Goal: Communication & Community: Answer question/provide support

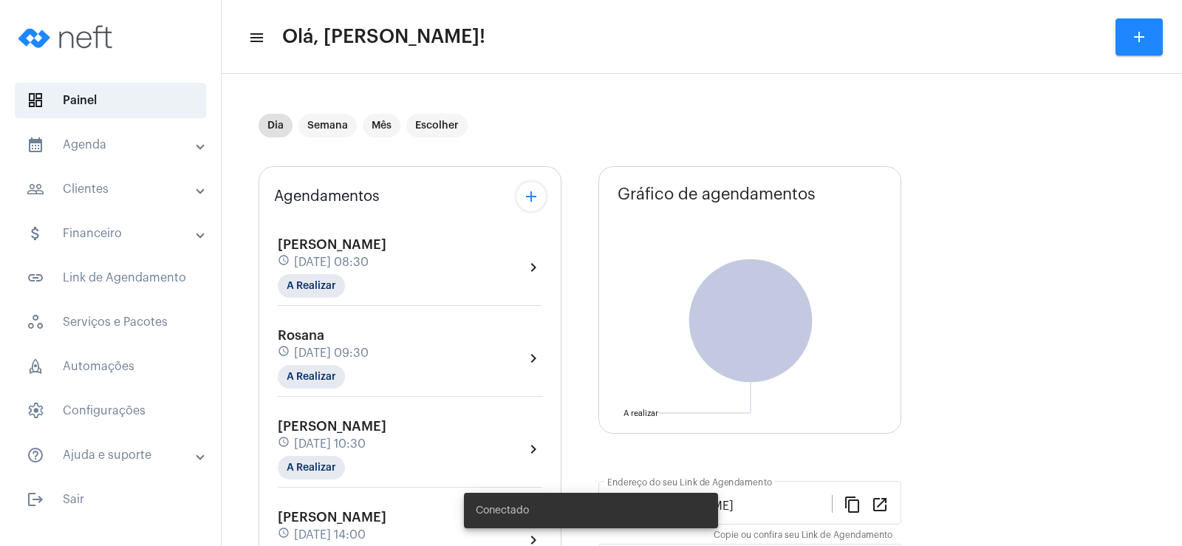
click at [111, 177] on mat-expansion-panel-header "people_outline Clientes" at bounding box center [115, 188] width 212 height 35
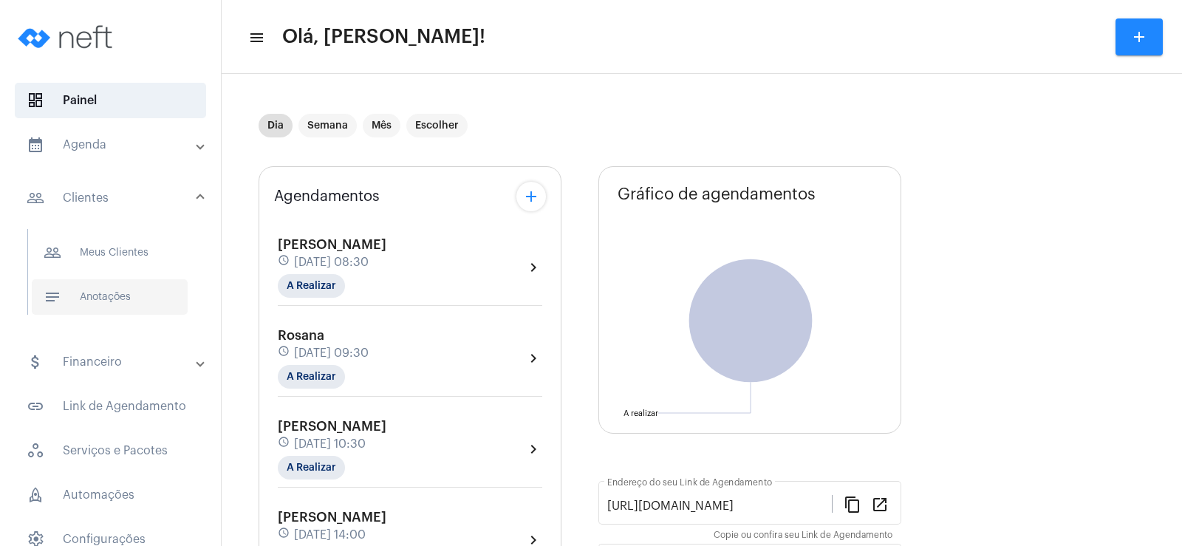
click at [114, 301] on span "notes Anotações" at bounding box center [110, 296] width 156 height 35
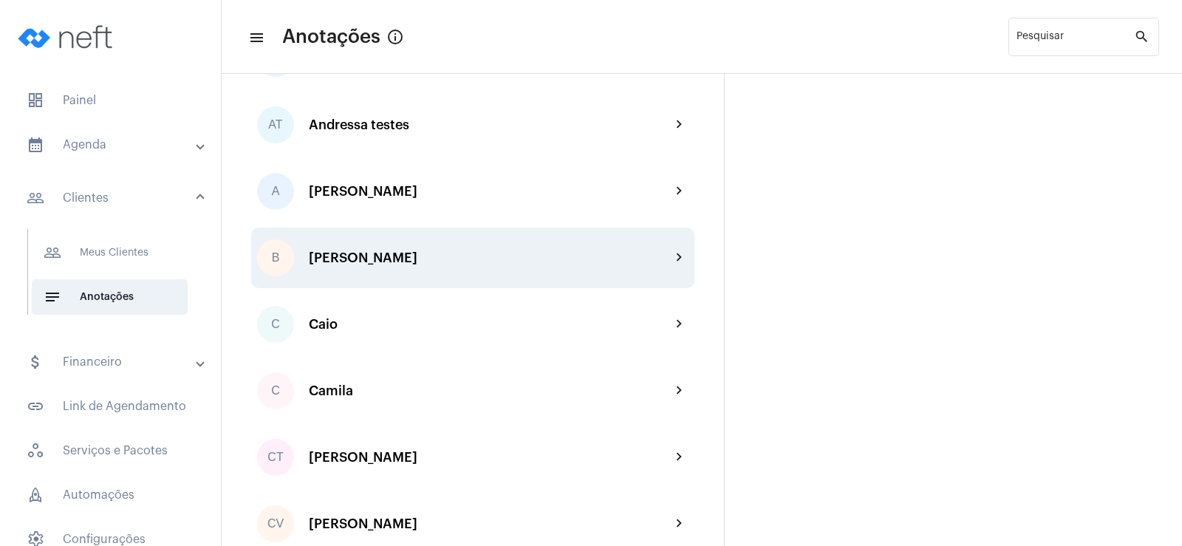
scroll to position [296, 0]
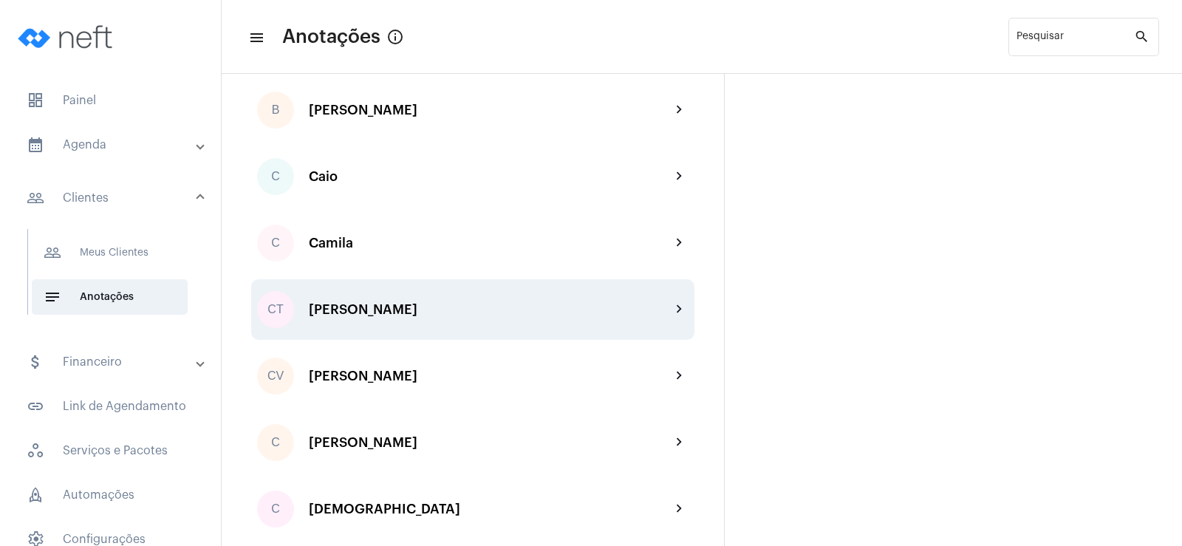
click at [358, 321] on div "CT [PERSON_NAME] chevron_right" at bounding box center [472, 309] width 443 height 61
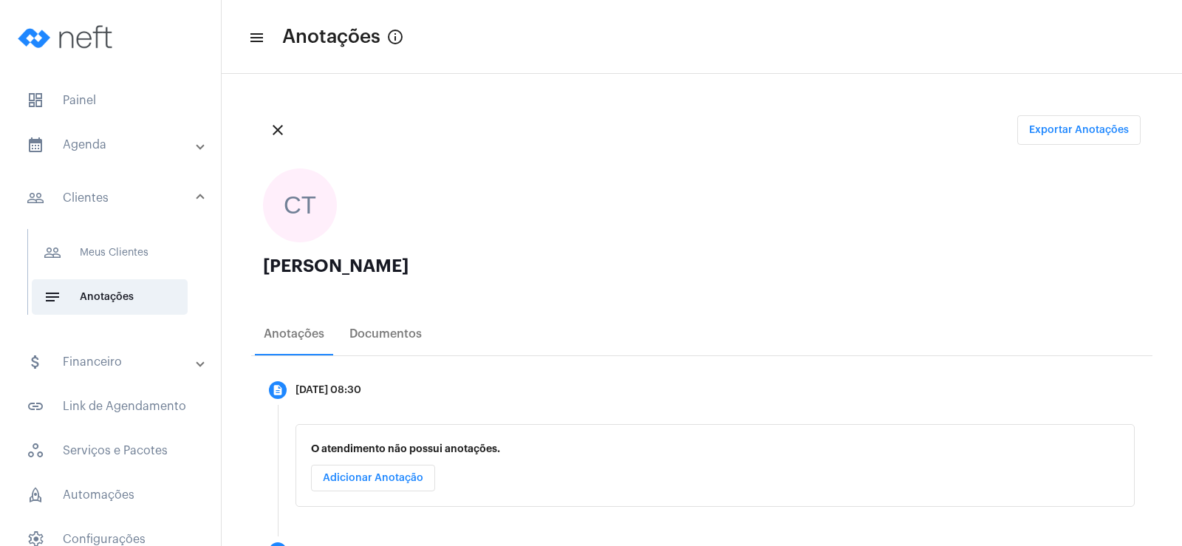
scroll to position [74, 0]
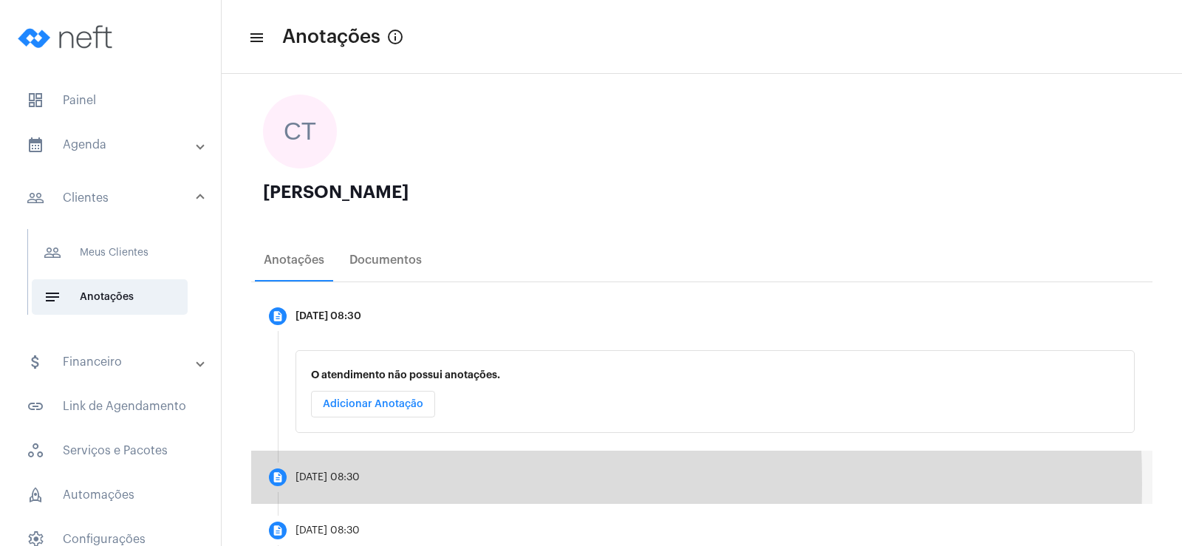
click at [334, 484] on mat-step-header "description [DATE] 08:30" at bounding box center [701, 477] width 901 height 53
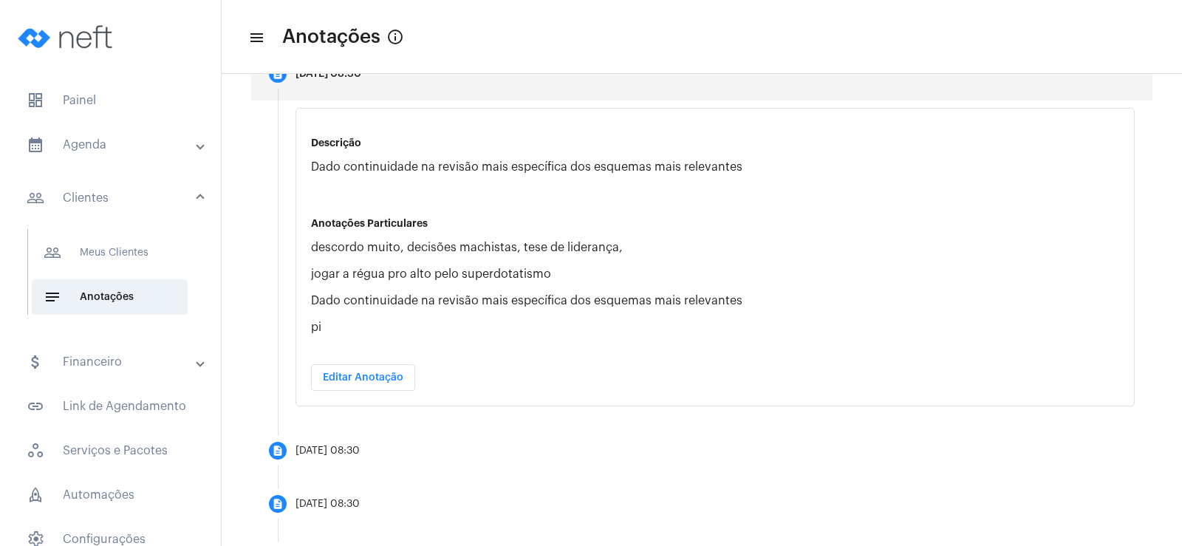
scroll to position [369, 0]
click at [81, 100] on span "dashboard Painel" at bounding box center [110, 100] width 191 height 35
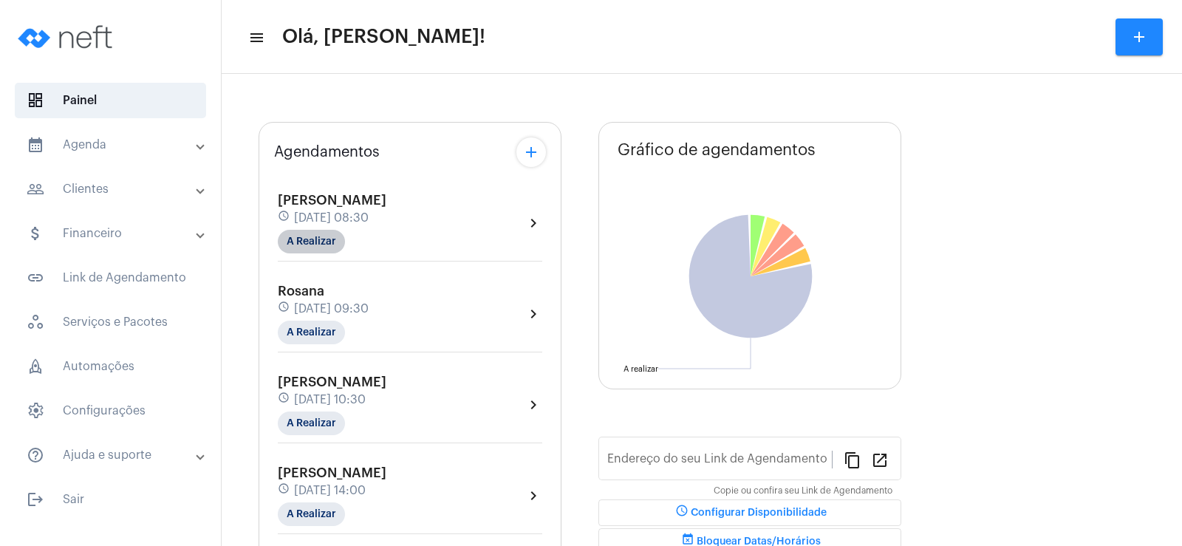
type input "[URL][DOMAIN_NAME]"
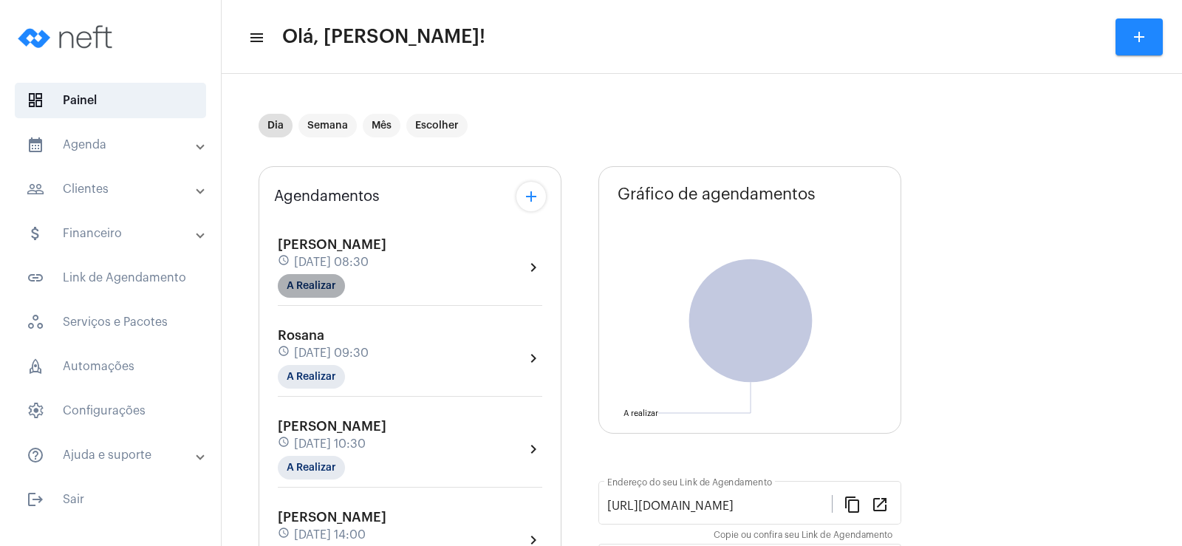
click at [316, 277] on mat-chip "A Realizar" at bounding box center [311, 286] width 67 height 24
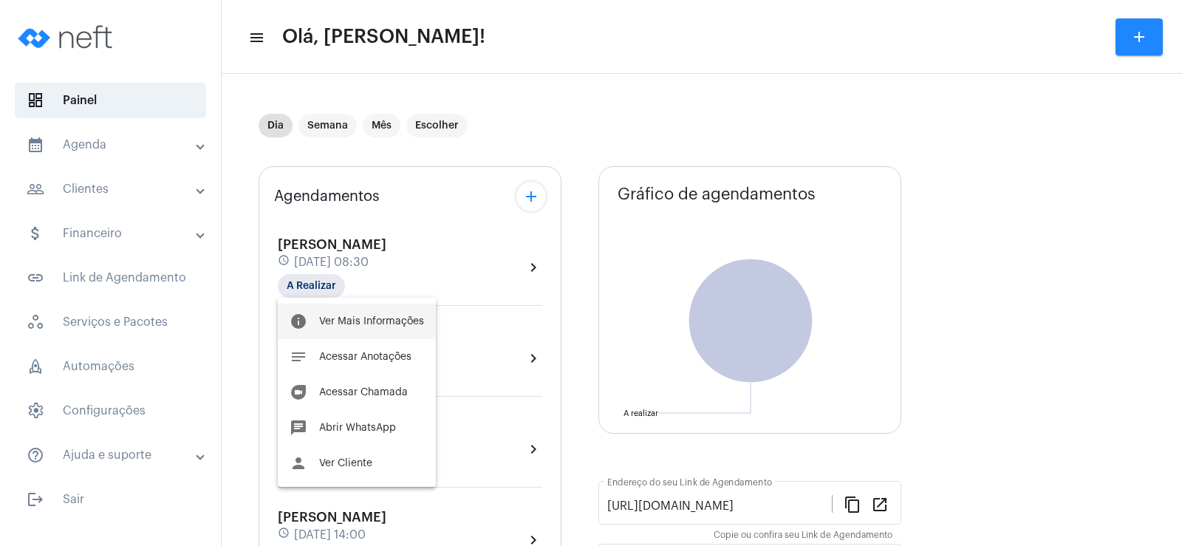
click at [362, 325] on span "Ver Mais Informações" at bounding box center [371, 321] width 105 height 10
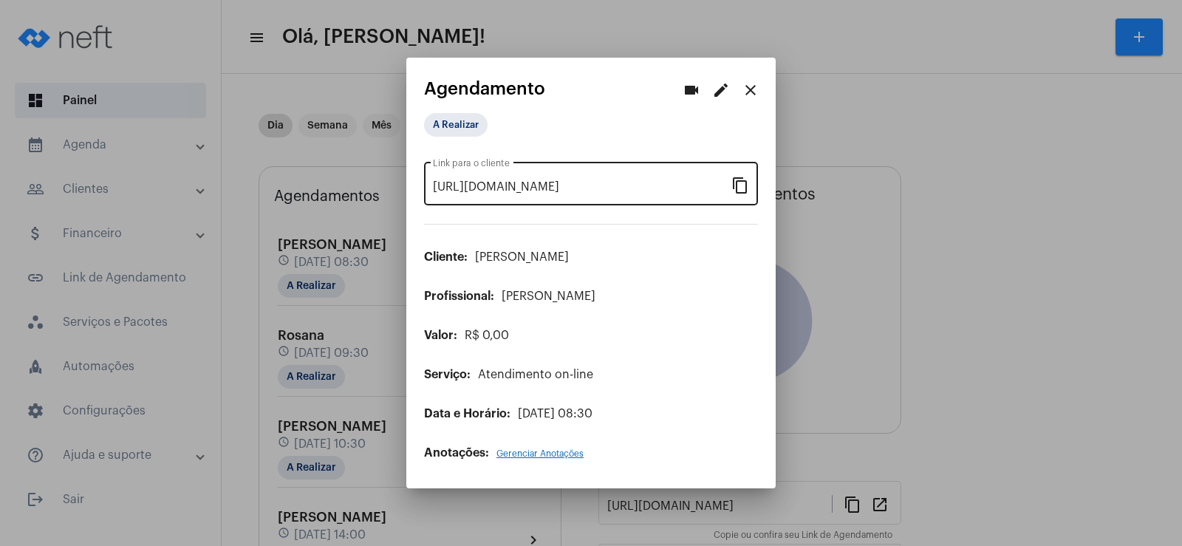
click at [739, 185] on mat-icon "content_copy" at bounding box center [740, 185] width 18 height 18
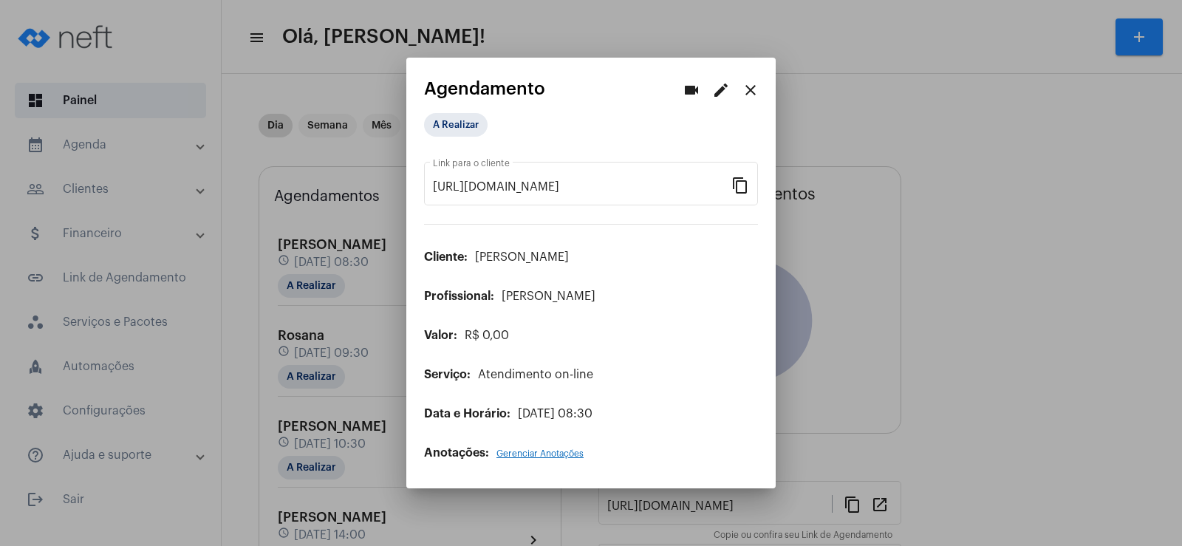
scroll to position [0, 124]
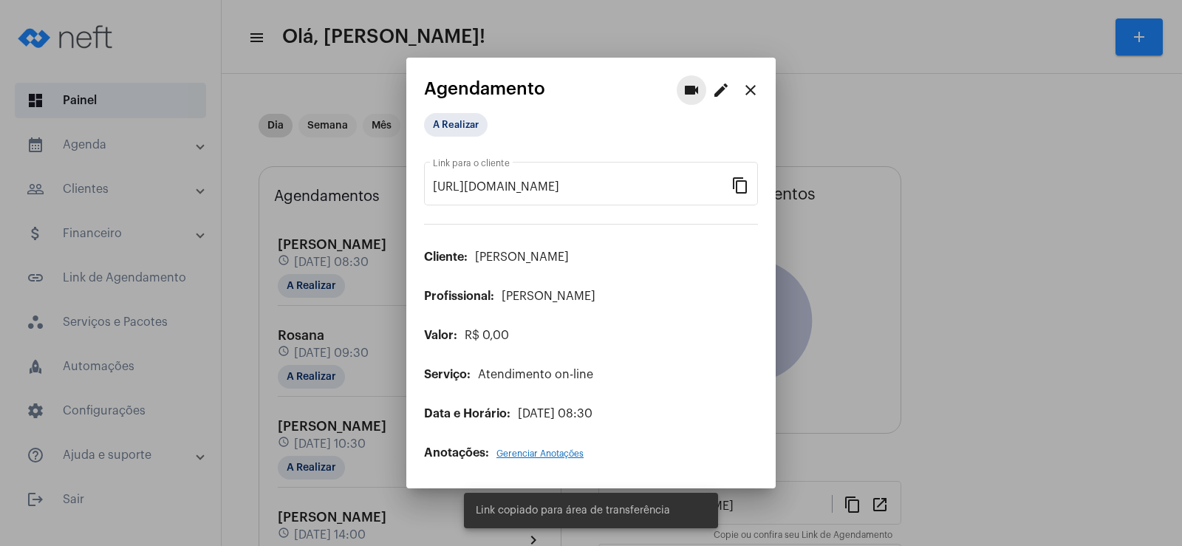
click at [689, 84] on mat-icon "videocam" at bounding box center [692, 90] width 18 height 18
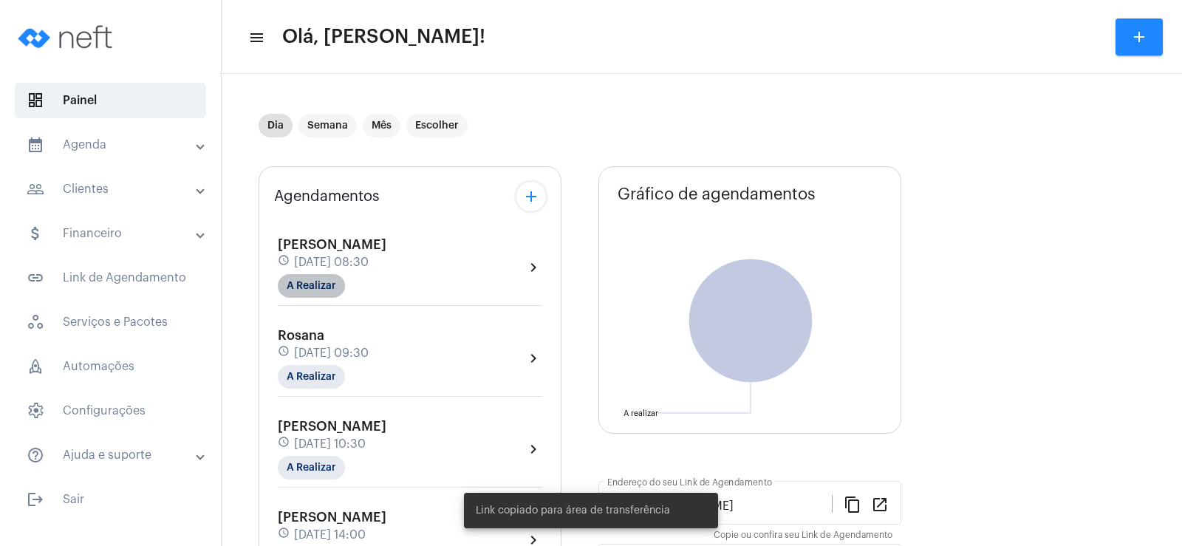
click at [295, 278] on mat-chip "A Realizar" at bounding box center [311, 286] width 67 height 24
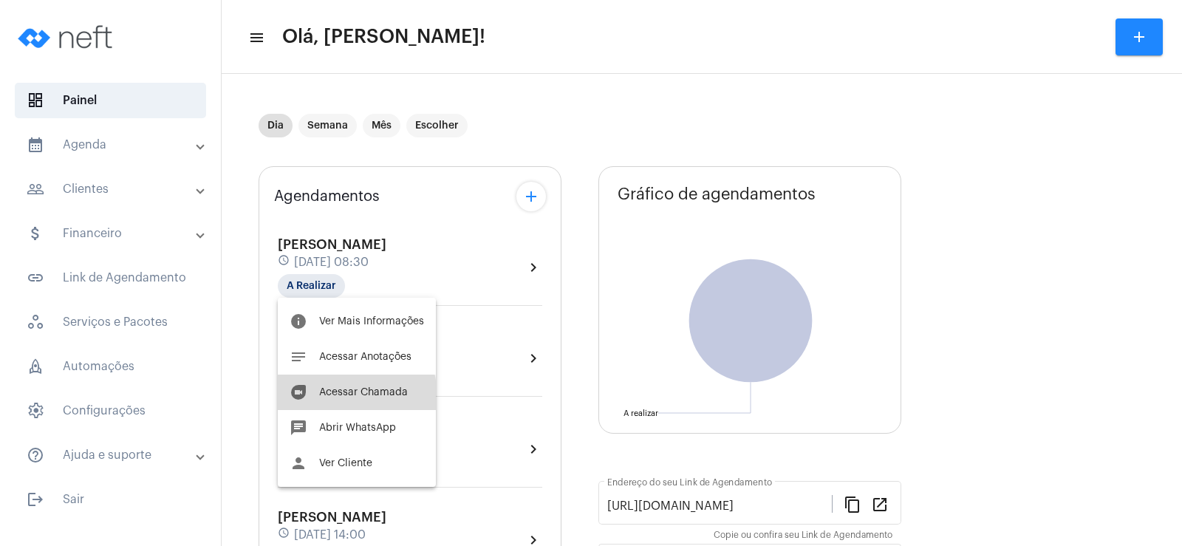
click at [332, 397] on button "duo [PERSON_NAME]" at bounding box center [357, 392] width 158 height 35
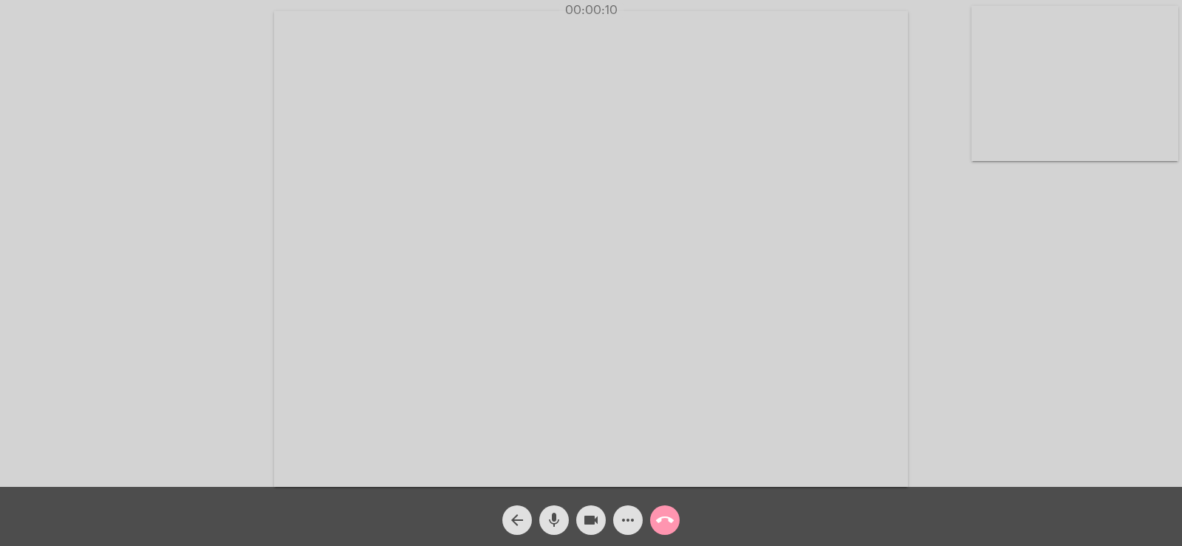
click at [632, 518] on mat-icon "more_horiz" at bounding box center [628, 520] width 18 height 18
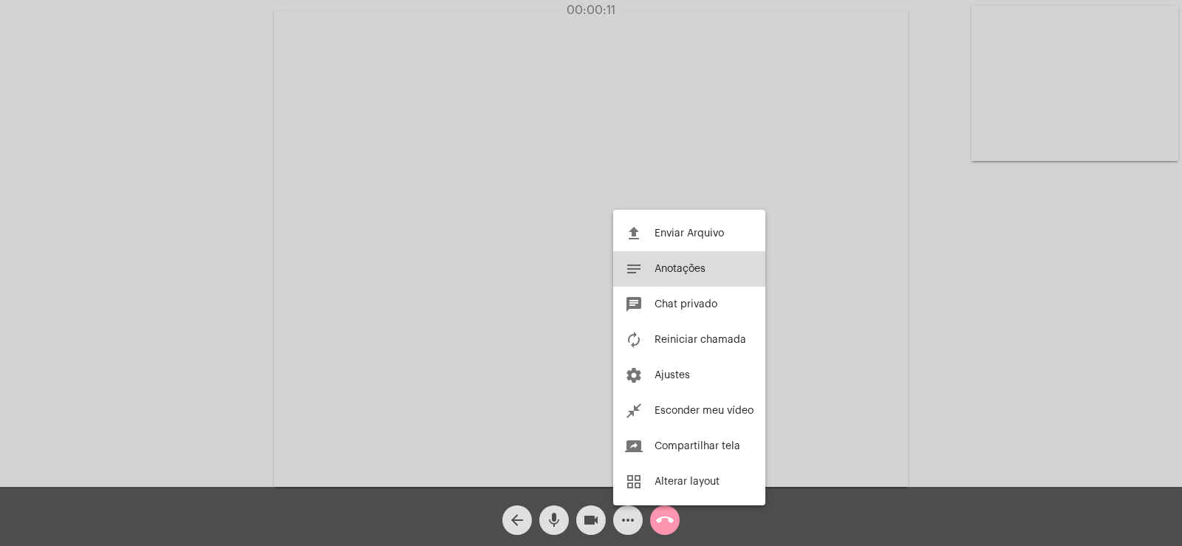
click at [681, 263] on button "notes Anotações" at bounding box center [689, 268] width 152 height 35
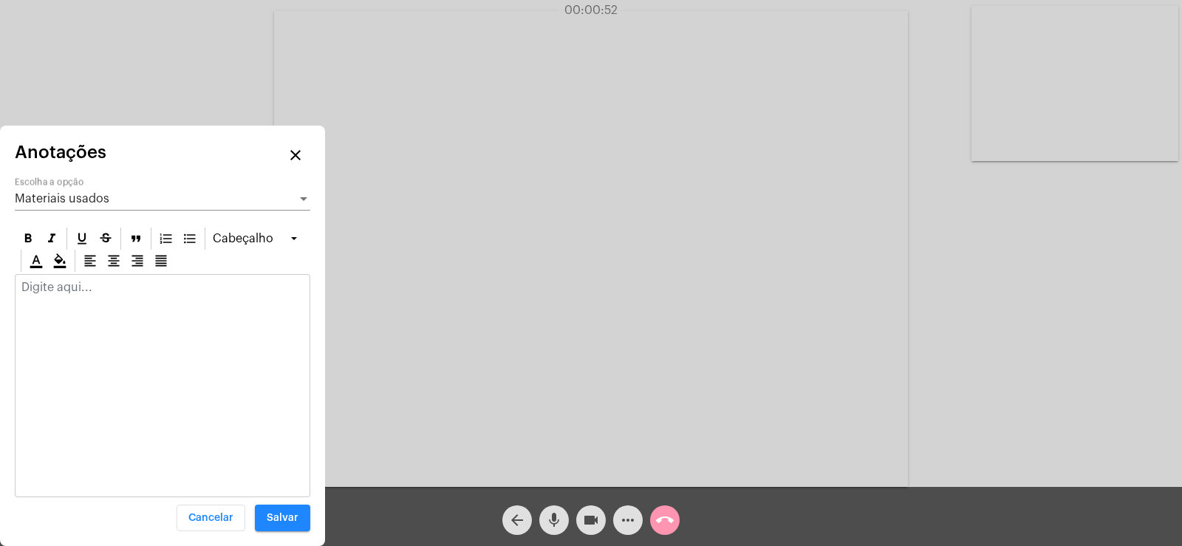
click at [47, 308] on div at bounding box center [163, 385] width 296 height 223
click at [74, 205] on div "Materiais usados Escolha a opção" at bounding box center [163, 193] width 296 height 33
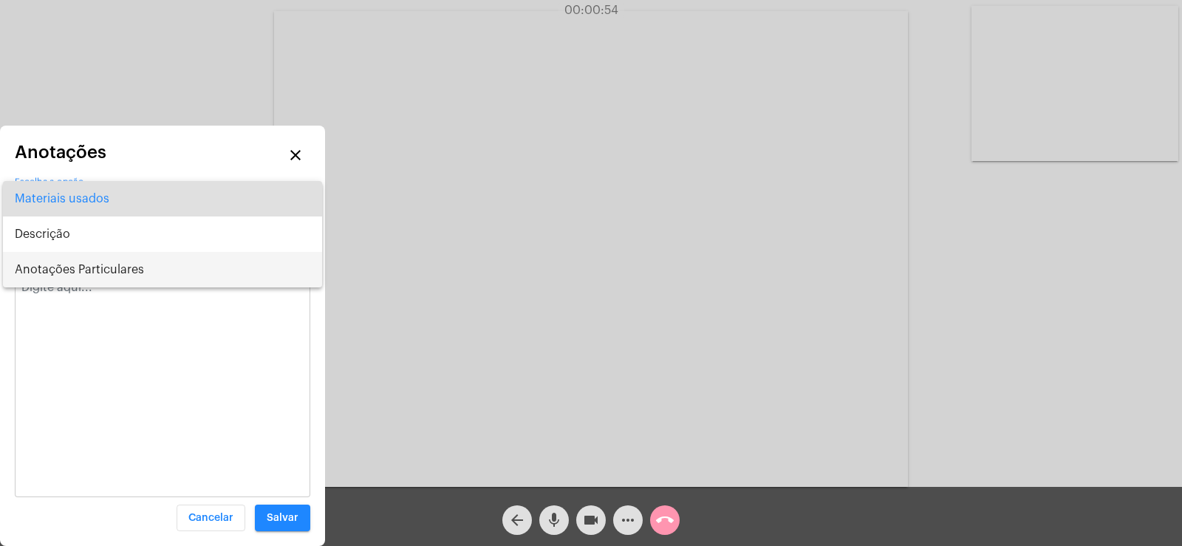
click at [86, 275] on span "Anotações Particulares" at bounding box center [163, 269] width 296 height 35
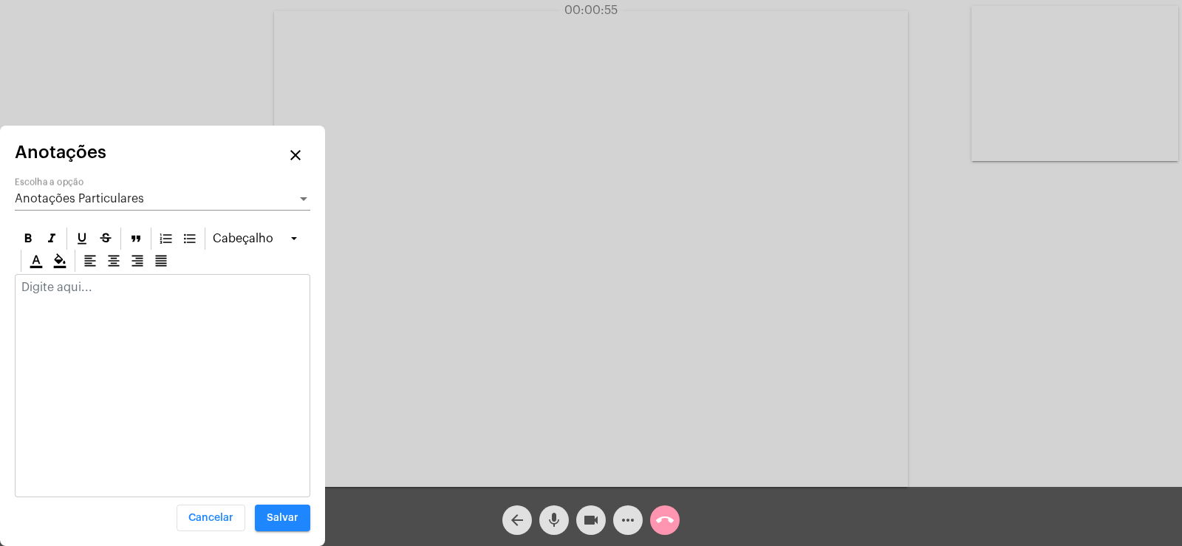
click at [78, 287] on p at bounding box center [162, 287] width 282 height 13
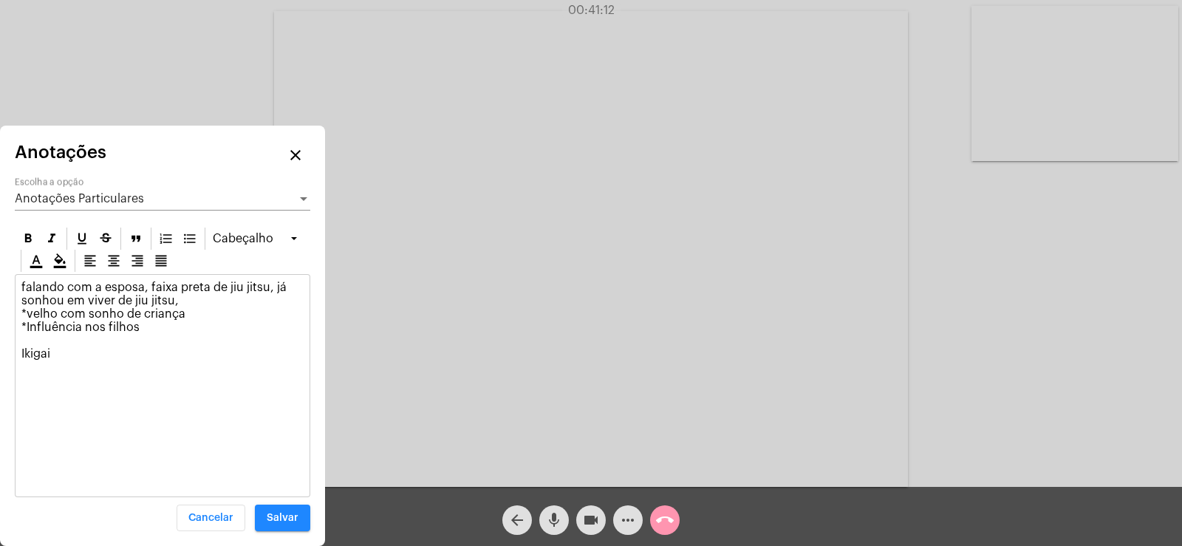
click at [632, 523] on mat-icon "more_horiz" at bounding box center [628, 520] width 18 height 18
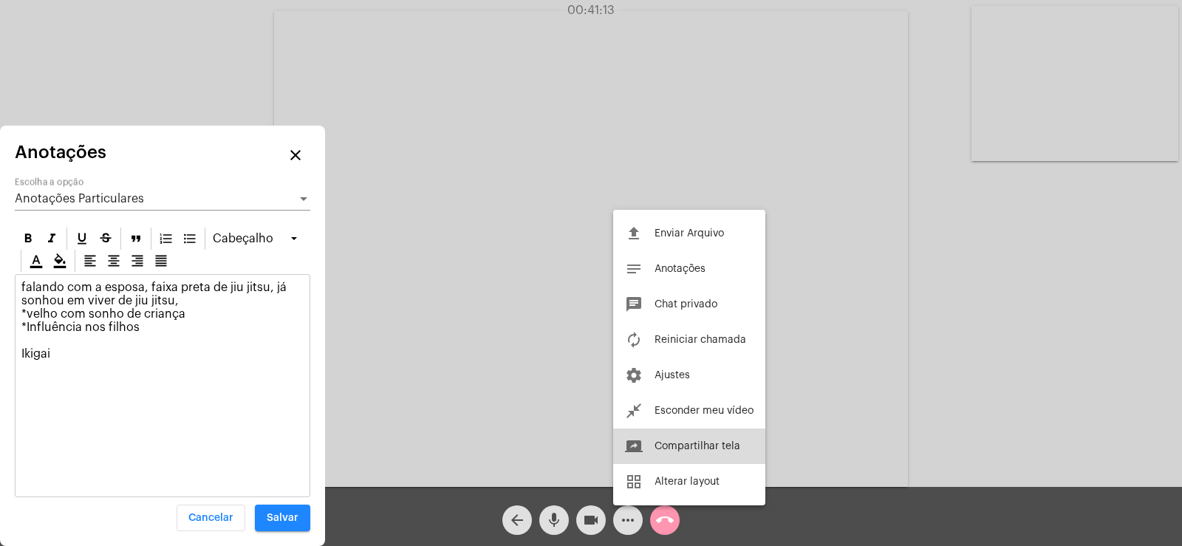
click at [700, 447] on span "Compartilhar tela" at bounding box center [698, 446] width 86 height 10
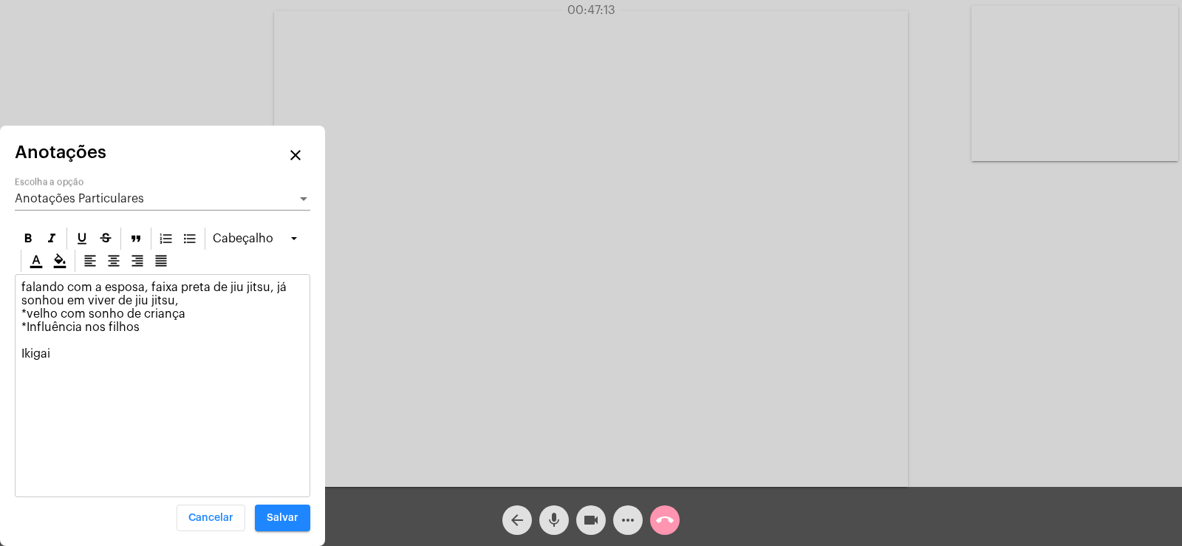
click at [90, 356] on p "falando com a esposa, faixa preta de jiu jitsu, já sonhou em viver de jiu jitsu…" at bounding box center [162, 321] width 282 height 80
click at [66, 362] on p "falando com a esposa, faixa preta de jiu jitsu, já sonhou em viver de jiu jitsu…" at bounding box center [162, 341] width 282 height 120
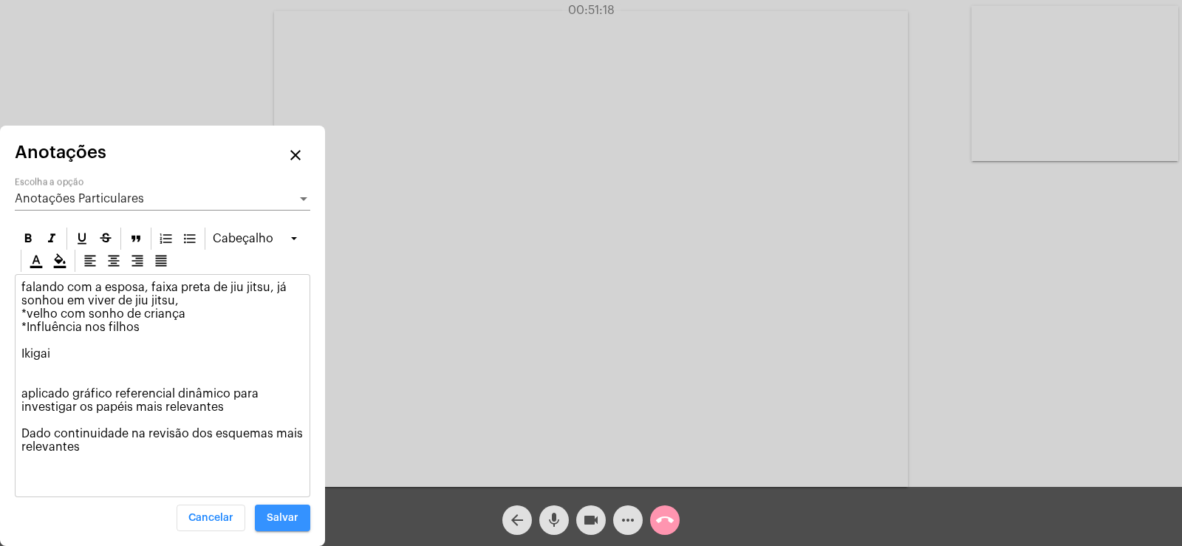
click at [299, 520] on button "Salvar" at bounding box center [282, 518] width 55 height 27
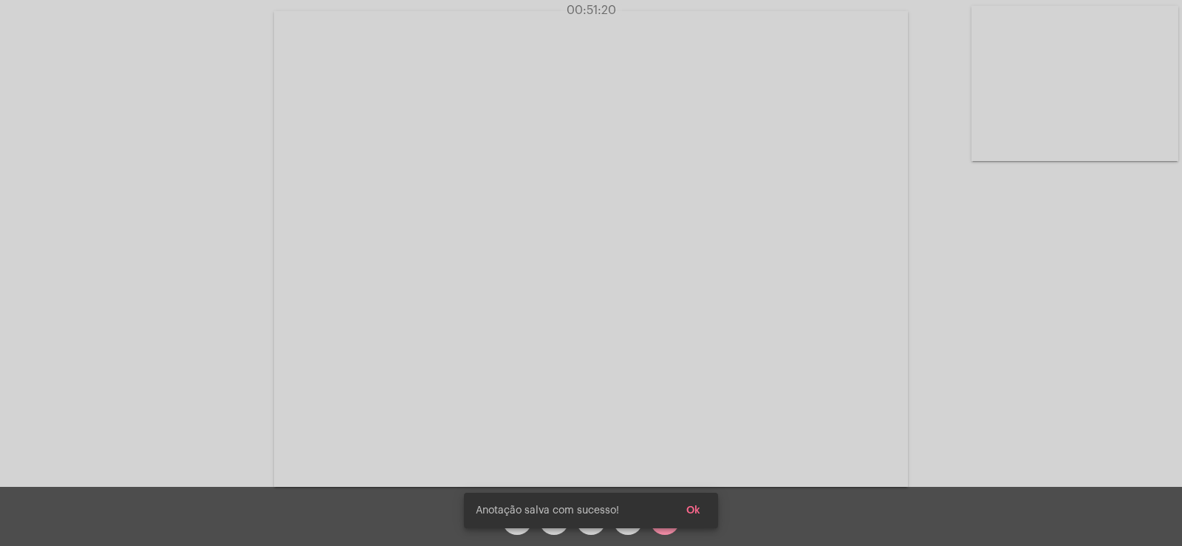
click at [690, 514] on span "Ok" at bounding box center [693, 510] width 14 height 10
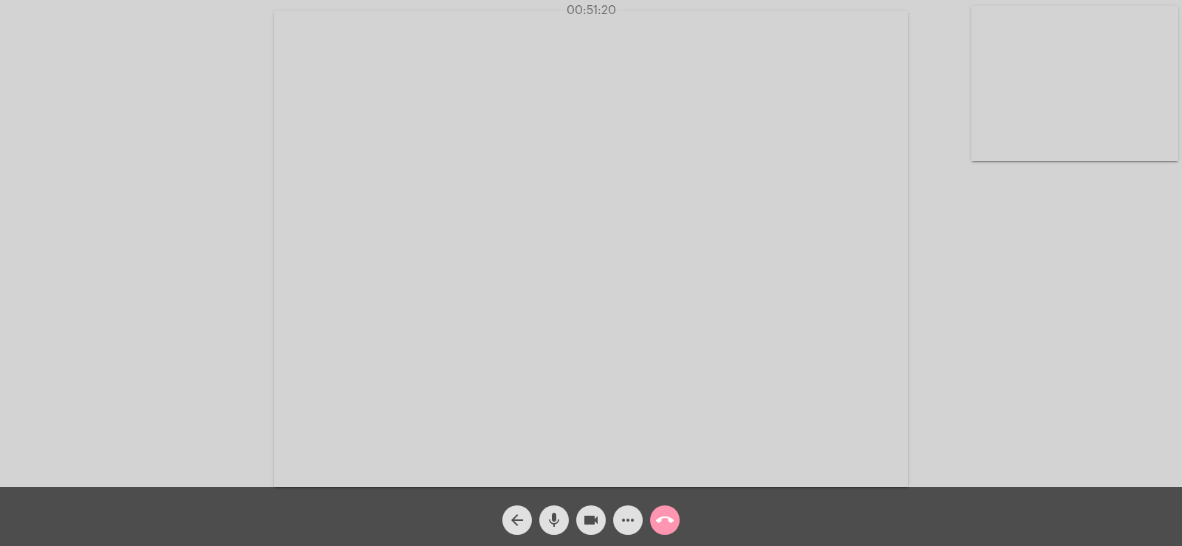
click at [669, 527] on mat-icon "call_end" at bounding box center [665, 520] width 18 height 18
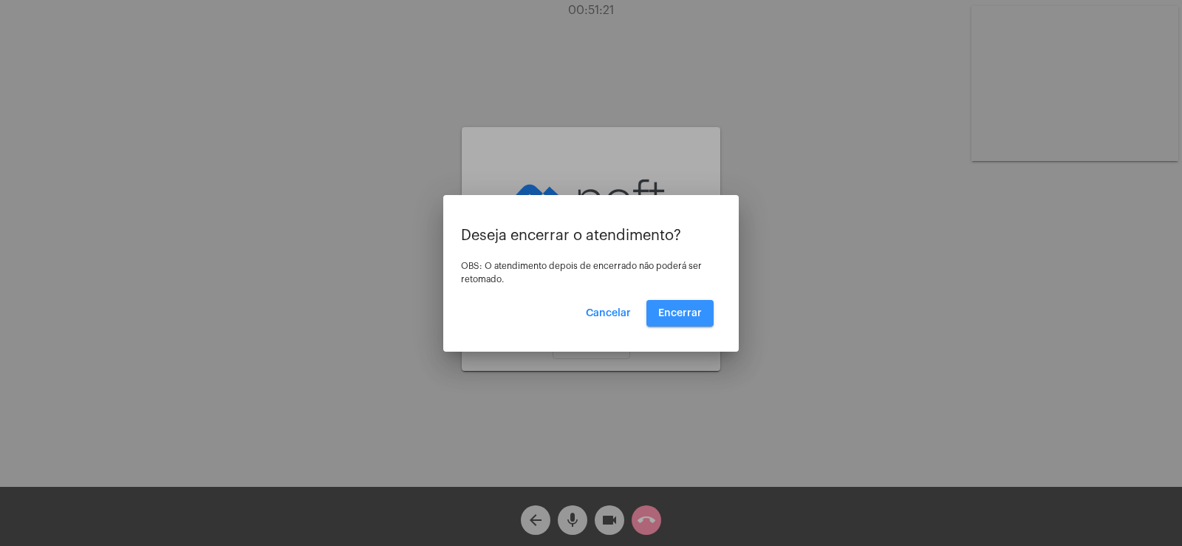
click at [702, 307] on button "Encerrar" at bounding box center [679, 313] width 67 height 27
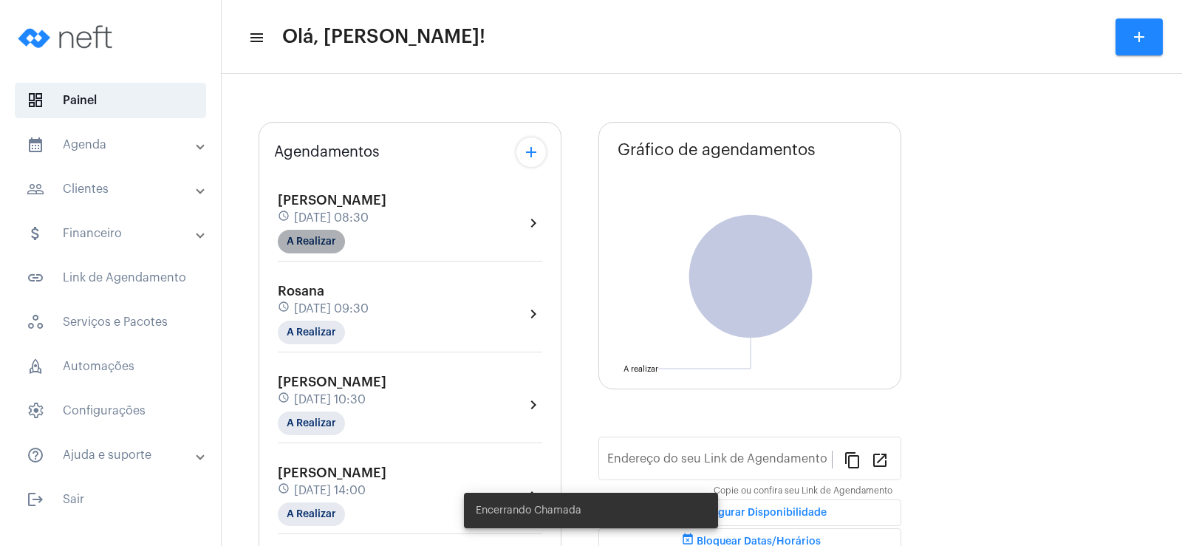
click at [324, 245] on mat-chip "A Realizar" at bounding box center [311, 242] width 67 height 24
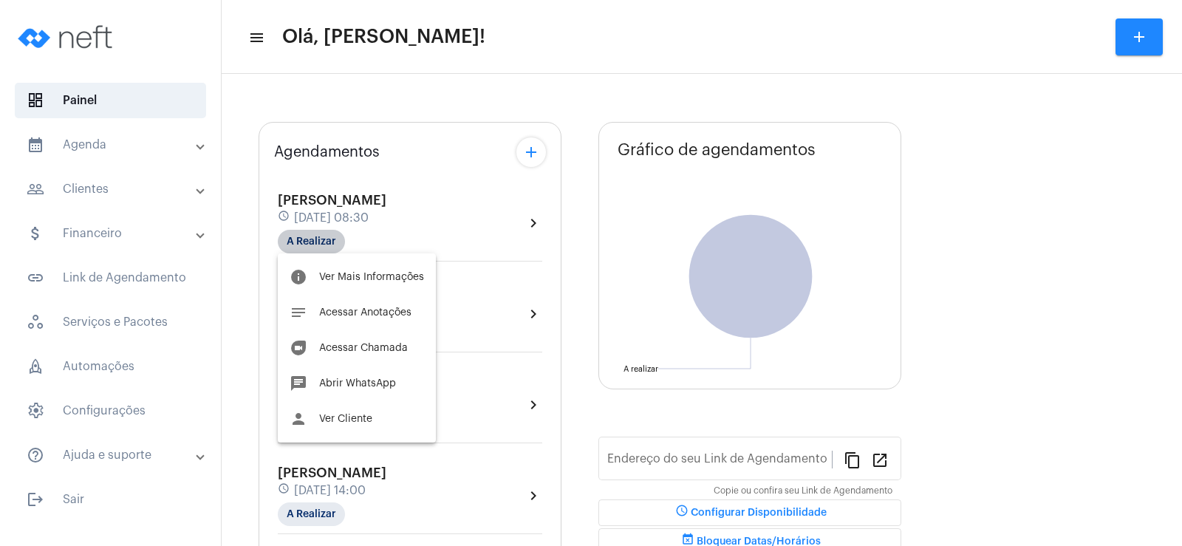
type input "[URL][DOMAIN_NAME]"
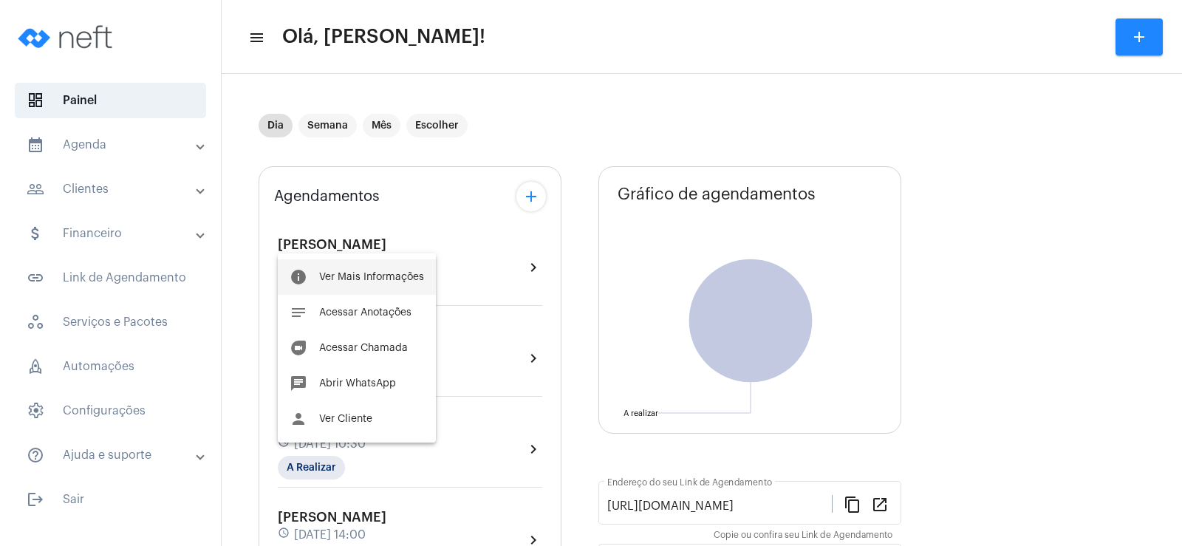
click at [347, 272] on span "Ver Mais Informações" at bounding box center [371, 277] width 105 height 10
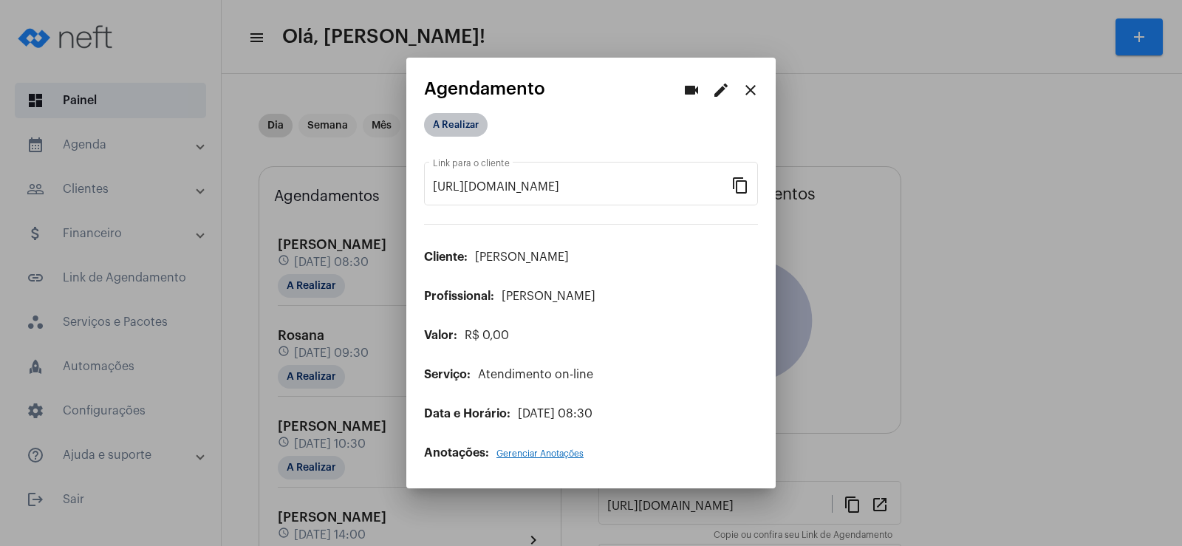
click at [445, 121] on mat-chip "A Realizar" at bounding box center [456, 125] width 64 height 24
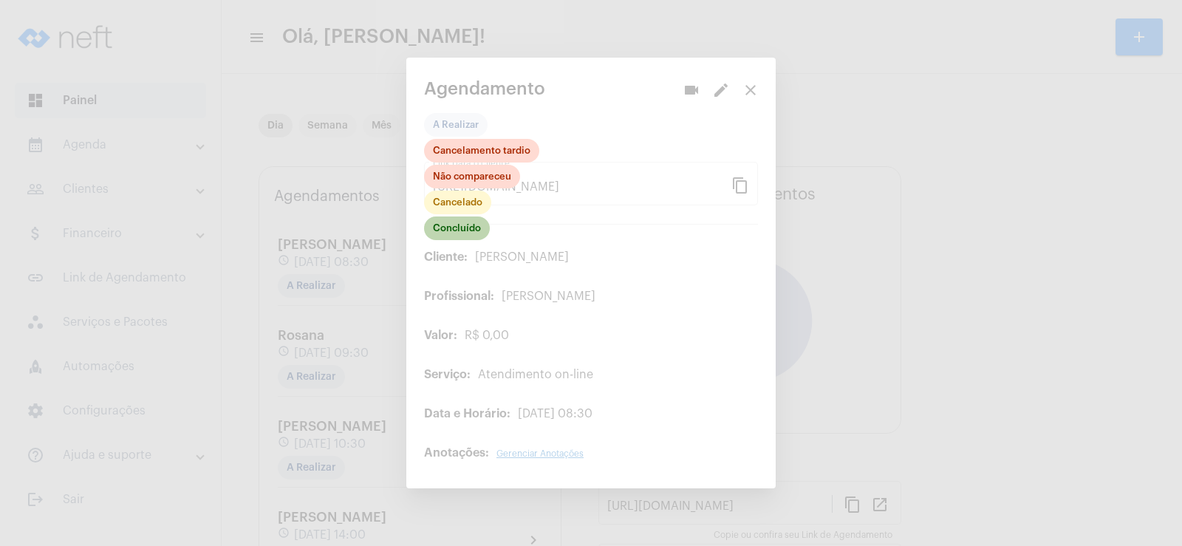
click at [464, 222] on mat-chip "Concluído" at bounding box center [457, 228] width 66 height 24
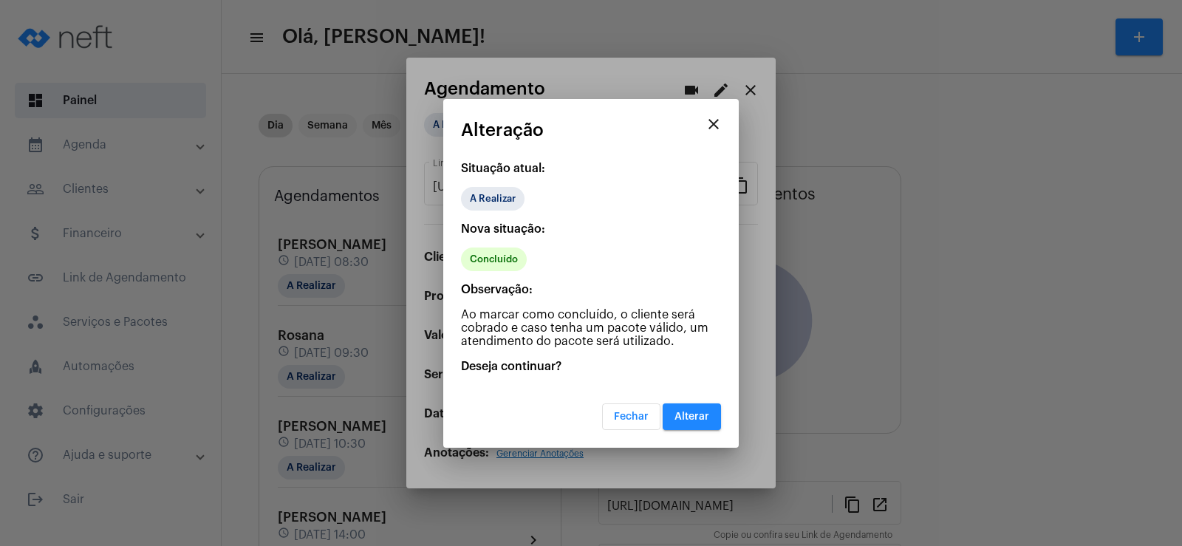
click at [685, 413] on span "Alterar" at bounding box center [692, 417] width 35 height 10
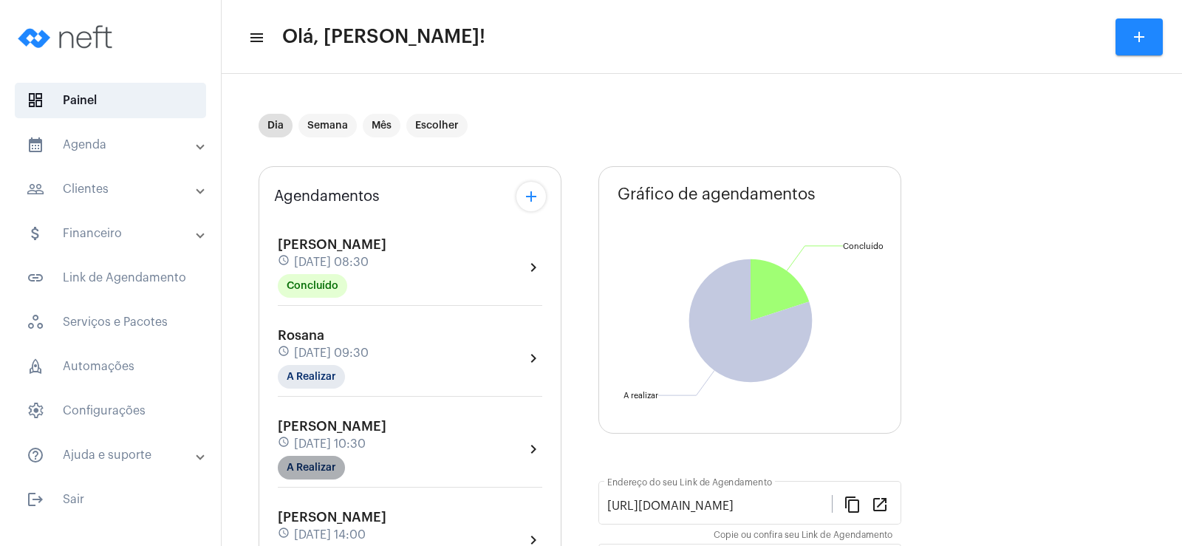
click at [310, 465] on mat-chip "A Realizar" at bounding box center [311, 468] width 67 height 24
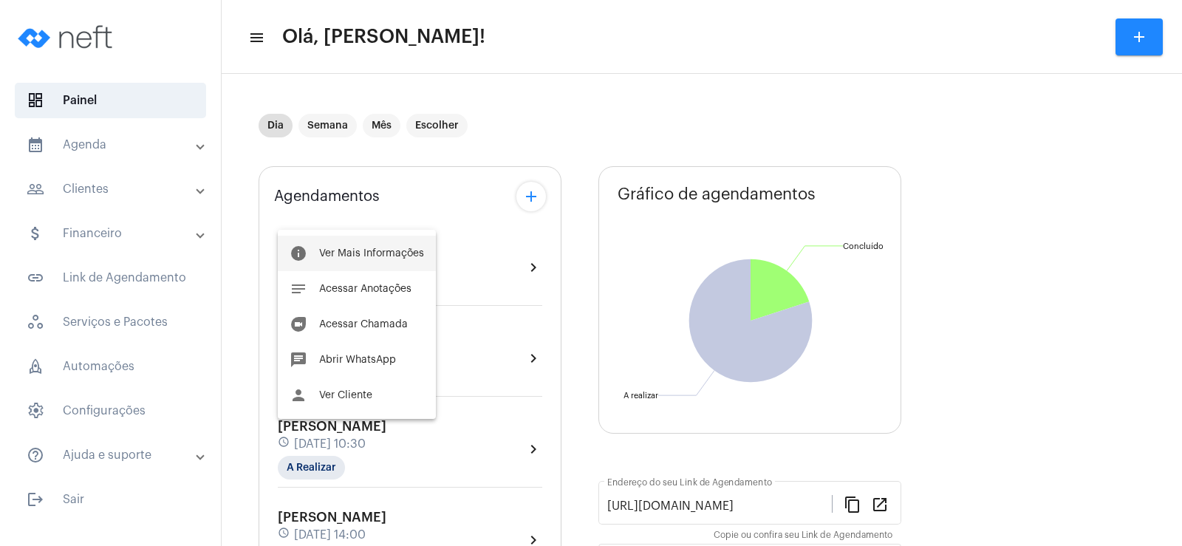
click at [395, 246] on button "info Ver Mais Informações" at bounding box center [357, 253] width 158 height 35
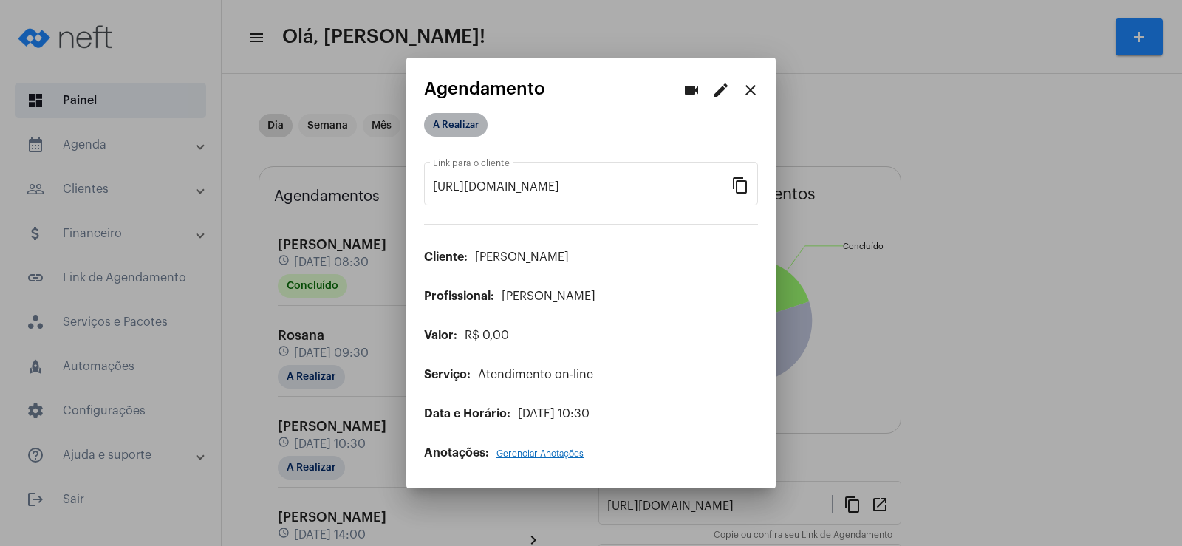
click at [483, 126] on mat-chip "A Realizar" at bounding box center [456, 125] width 64 height 24
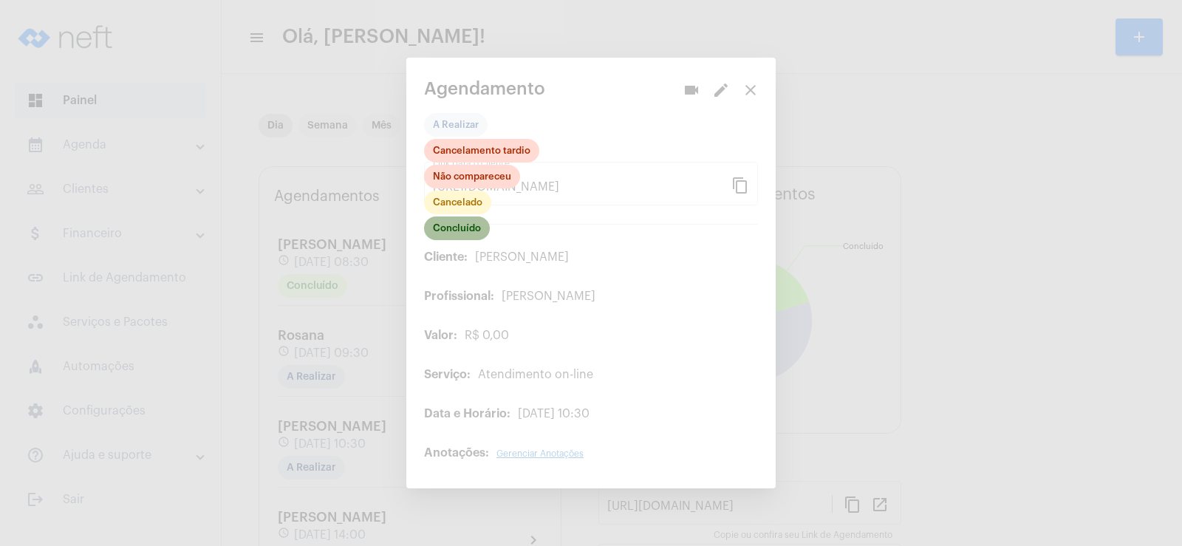
click at [474, 233] on mat-chip "Concluído" at bounding box center [457, 228] width 66 height 24
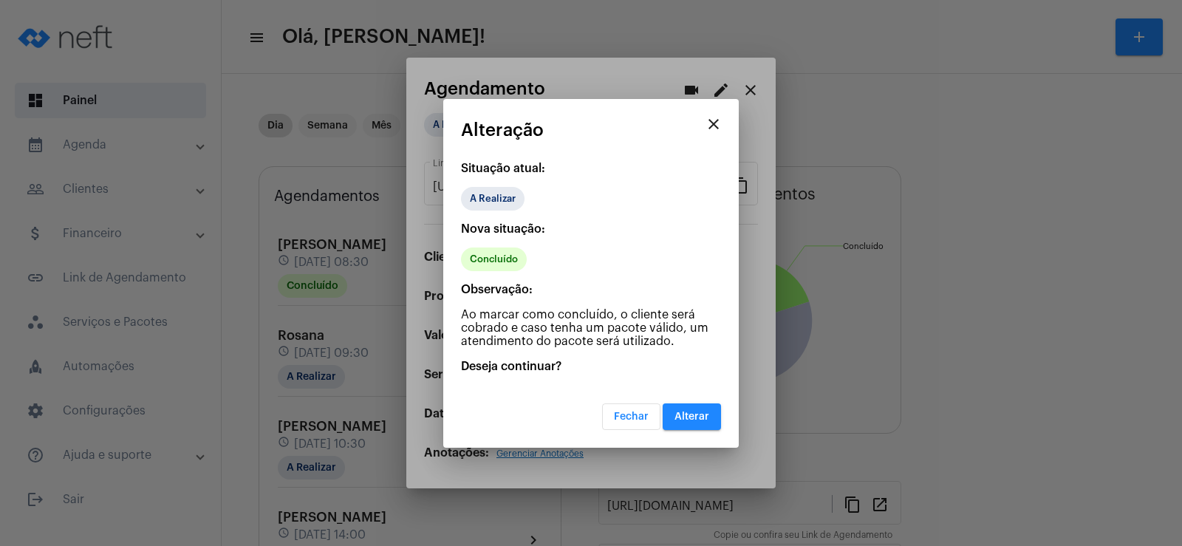
click at [621, 420] on span "Fechar" at bounding box center [631, 417] width 35 height 10
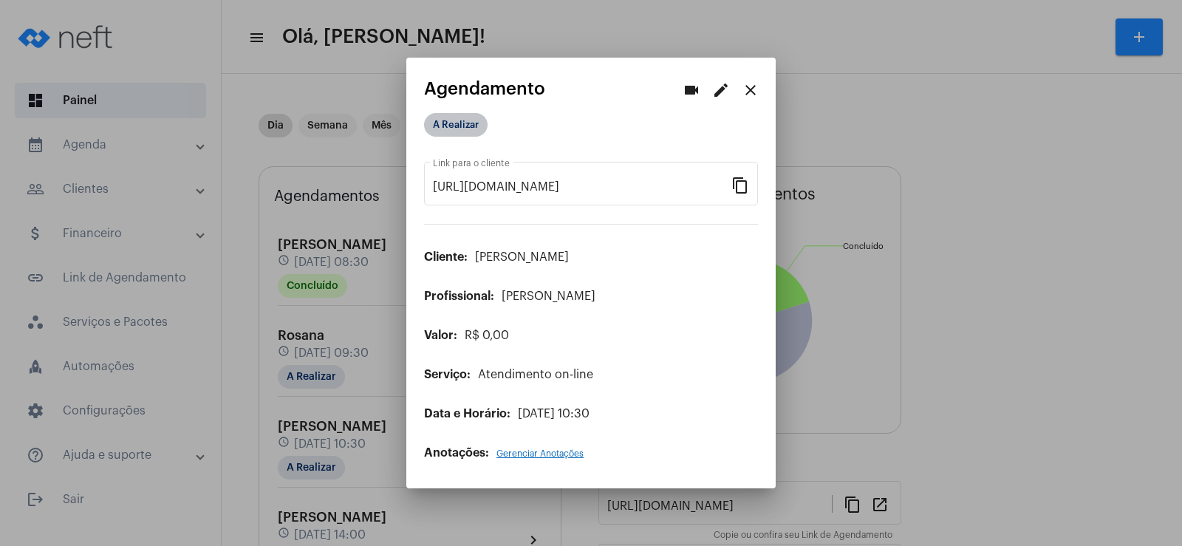
click at [462, 122] on mat-chip "A Realizar" at bounding box center [456, 125] width 64 height 24
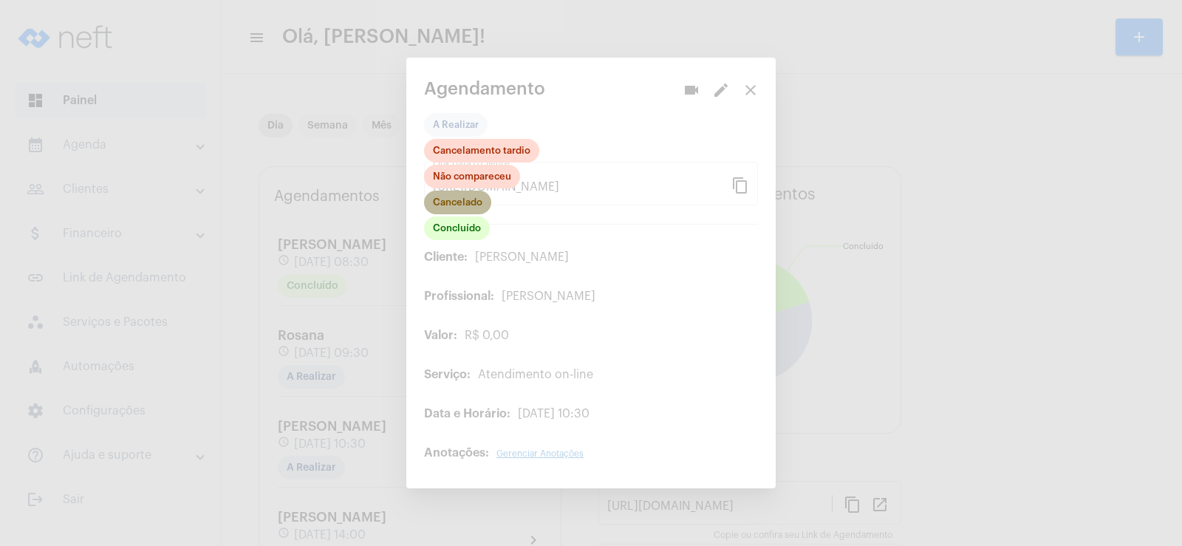
click at [454, 207] on mat-chip "Cancelado" at bounding box center [457, 203] width 67 height 24
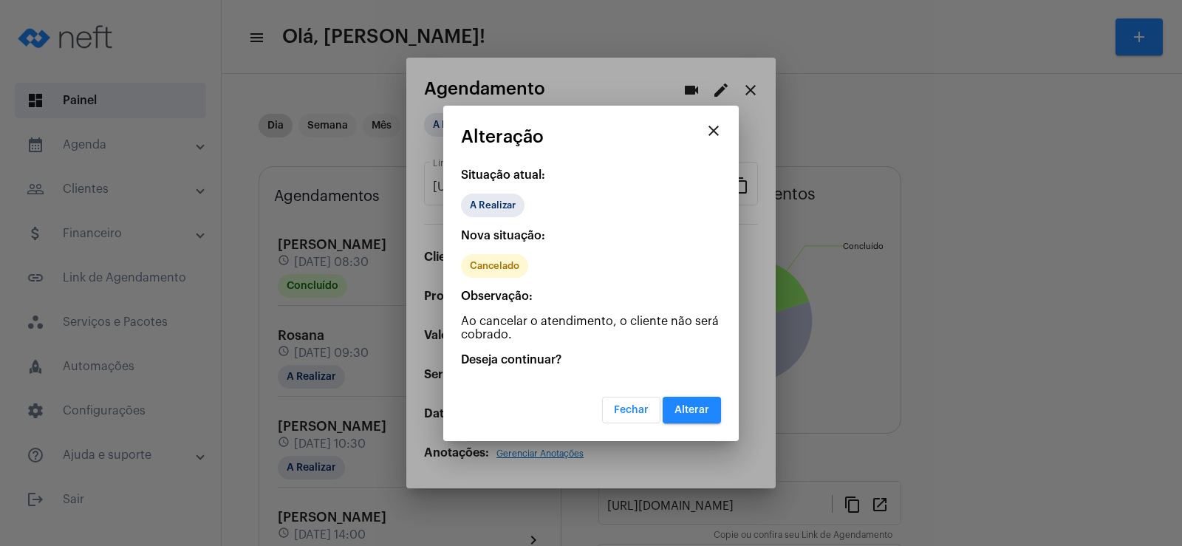
click at [683, 408] on span "Alterar" at bounding box center [692, 410] width 35 height 10
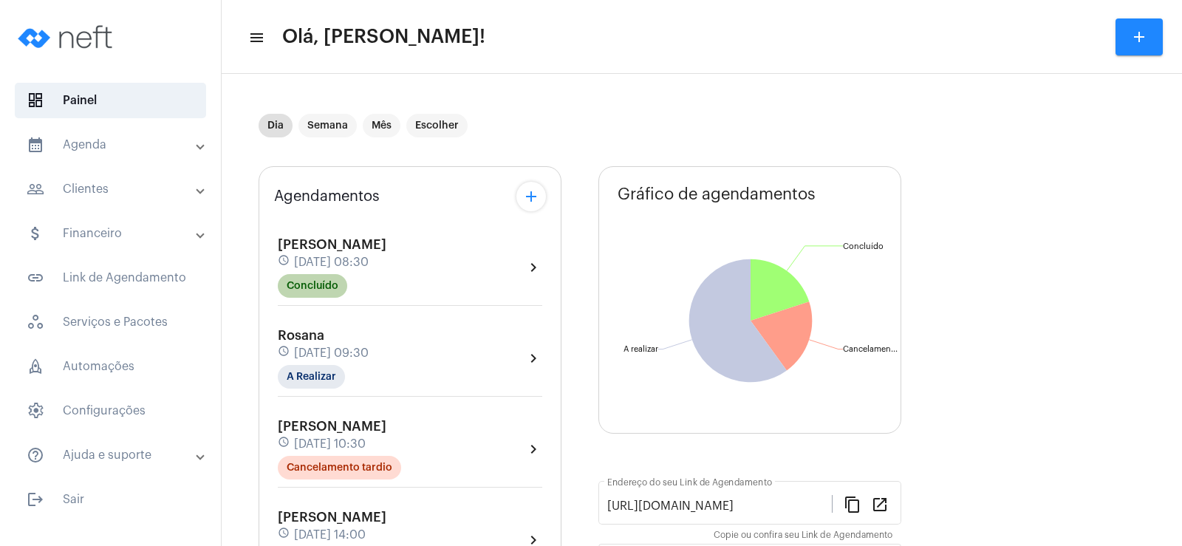
click at [311, 284] on mat-chip "Concluído" at bounding box center [312, 286] width 69 height 24
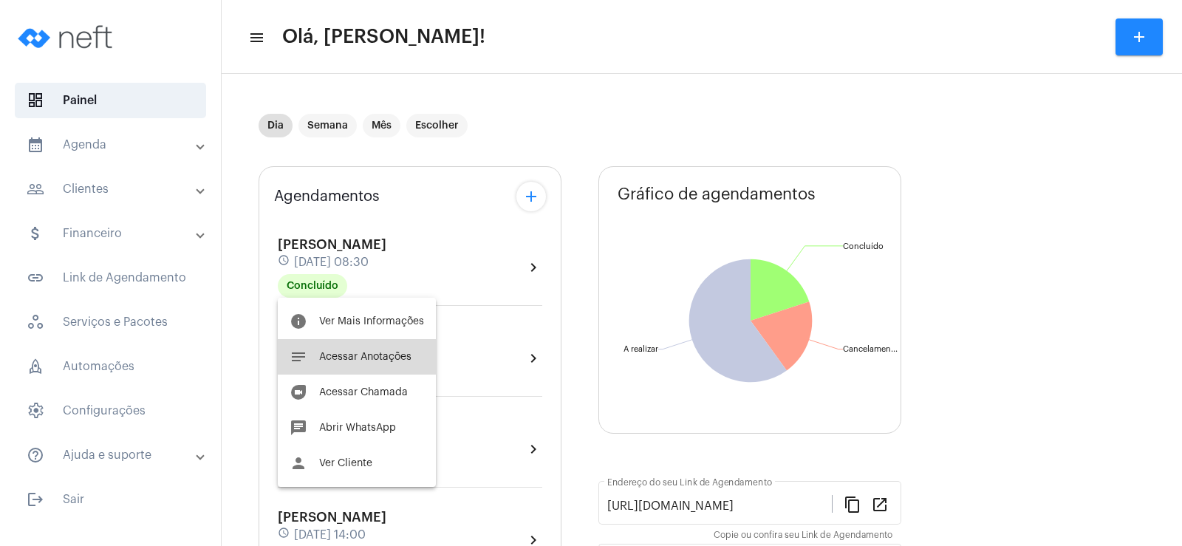
click at [378, 360] on span "Acessar Anotações" at bounding box center [365, 357] width 92 height 10
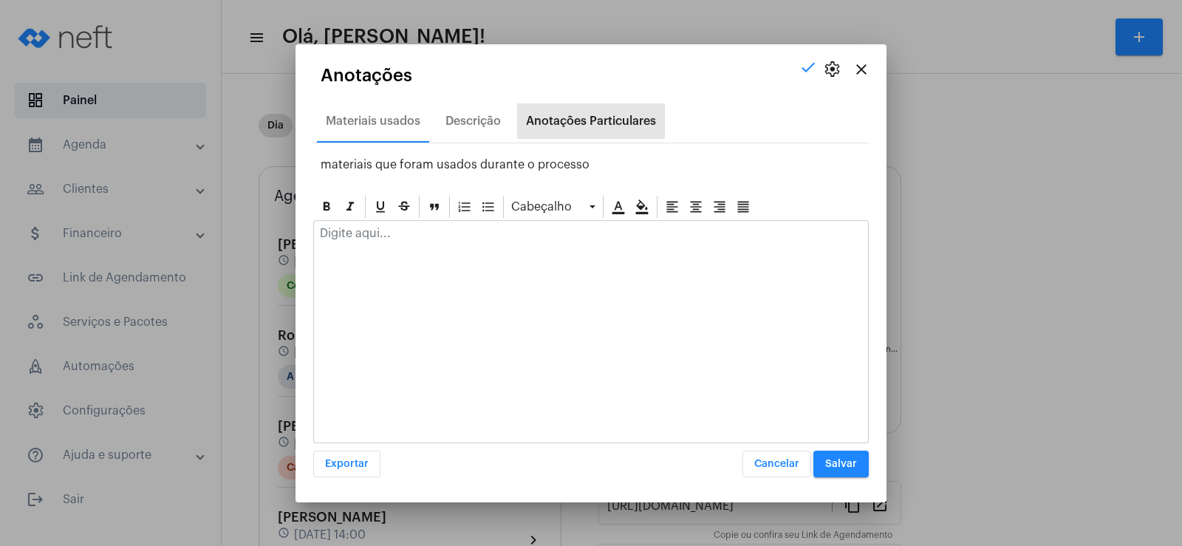
click at [589, 120] on div "Anotações Particulares" at bounding box center [591, 121] width 130 height 13
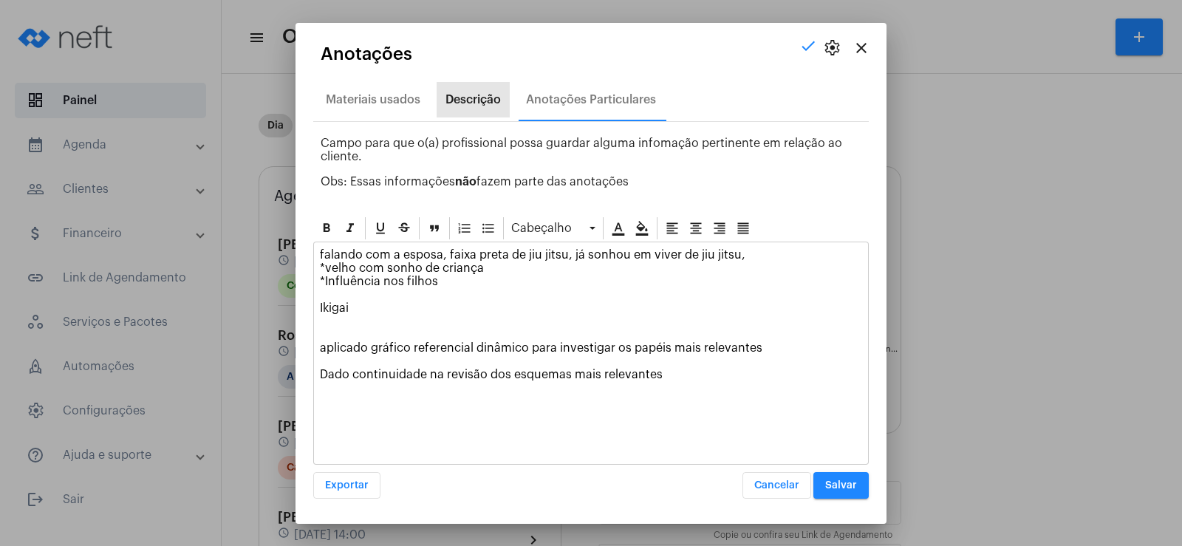
click at [465, 95] on div "Descrição" at bounding box center [472, 99] width 55 height 13
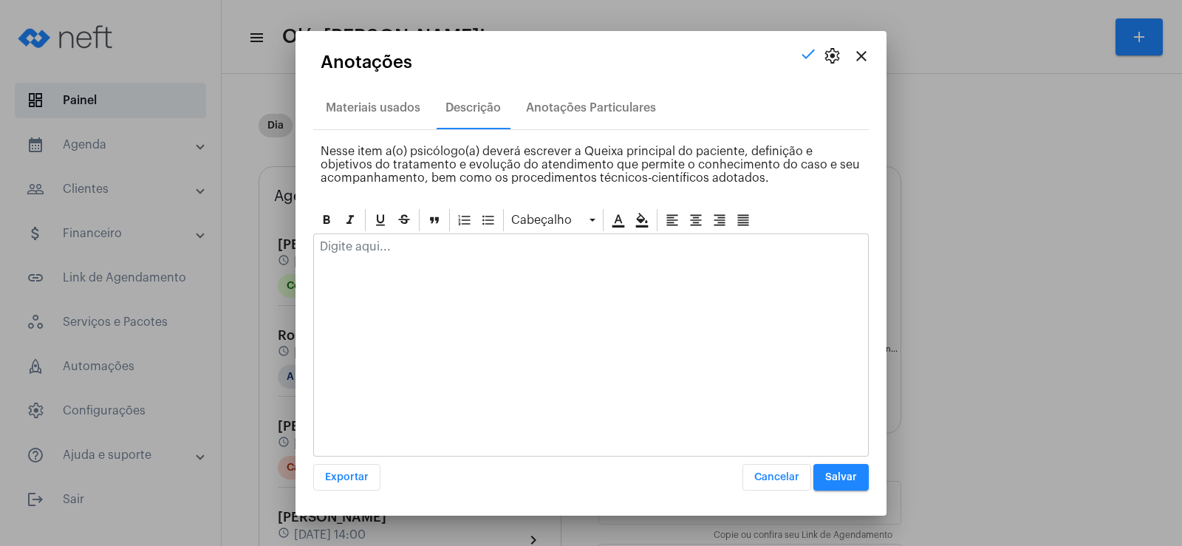
click at [367, 261] on div at bounding box center [591, 250] width 554 height 33
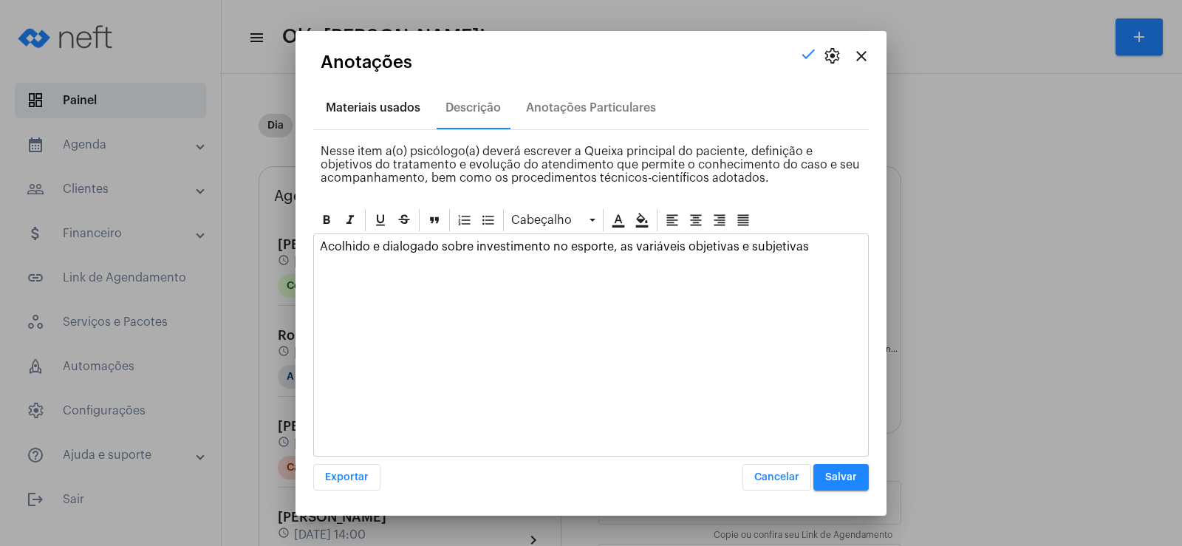
click at [358, 108] on div "Materiais usados" at bounding box center [373, 107] width 95 height 13
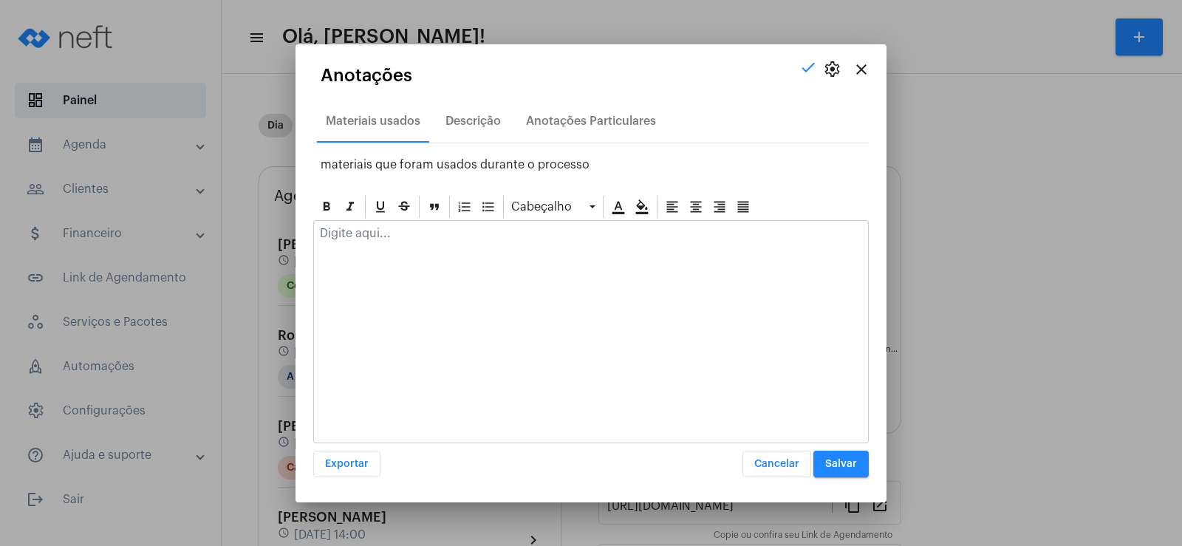
click at [358, 229] on p at bounding box center [591, 233] width 542 height 13
click at [474, 129] on div "Descrição" at bounding box center [473, 120] width 73 height 35
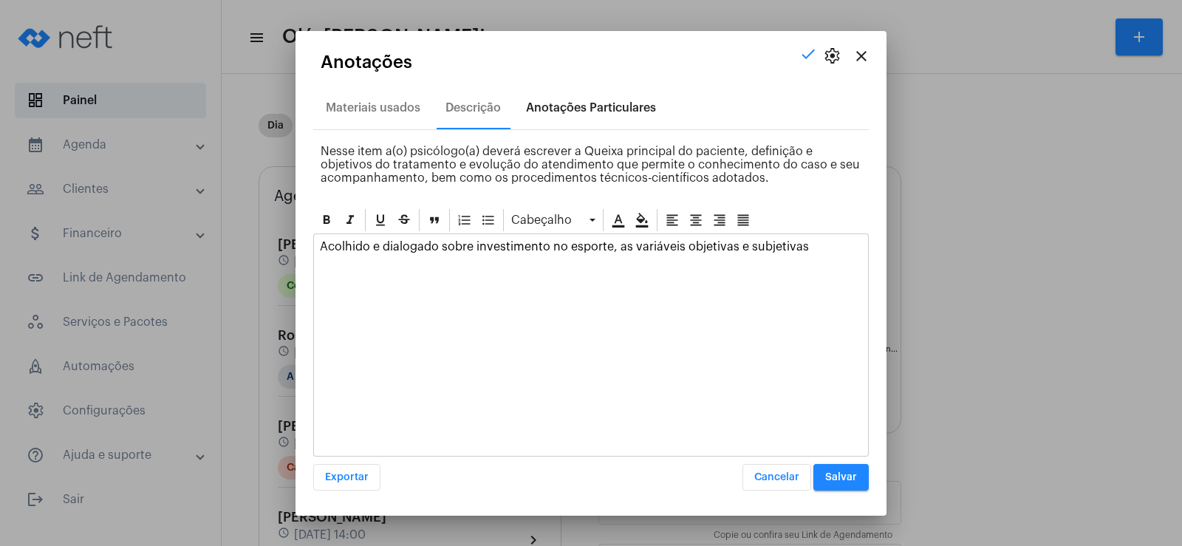
click at [573, 119] on div "Anotações Particulares" at bounding box center [591, 107] width 148 height 35
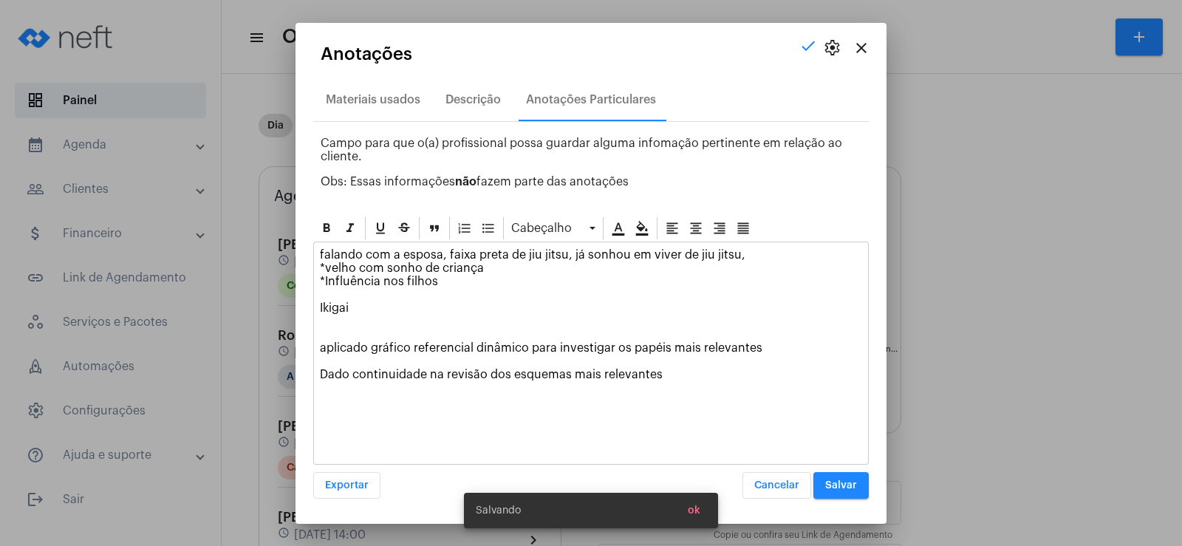
drag, startPoint x: 318, startPoint y: 349, endPoint x: 731, endPoint y: 378, distance: 413.9
click at [731, 378] on div "falando com a esposa, faixa preta de jiu jitsu, já sonhou em viver de jiu jitsu…" at bounding box center [591, 318] width 554 height 152
copy p "aplicado gráfico referencial dinâmico para investigar os papéis mais relevantes…"
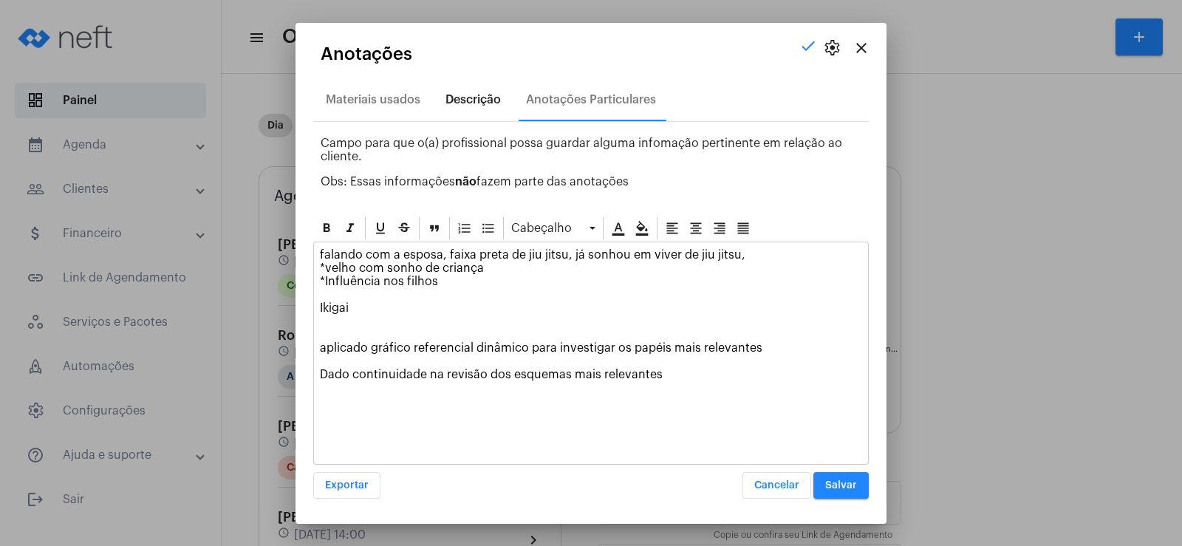
click at [445, 103] on div "Descrição" at bounding box center [472, 99] width 55 height 13
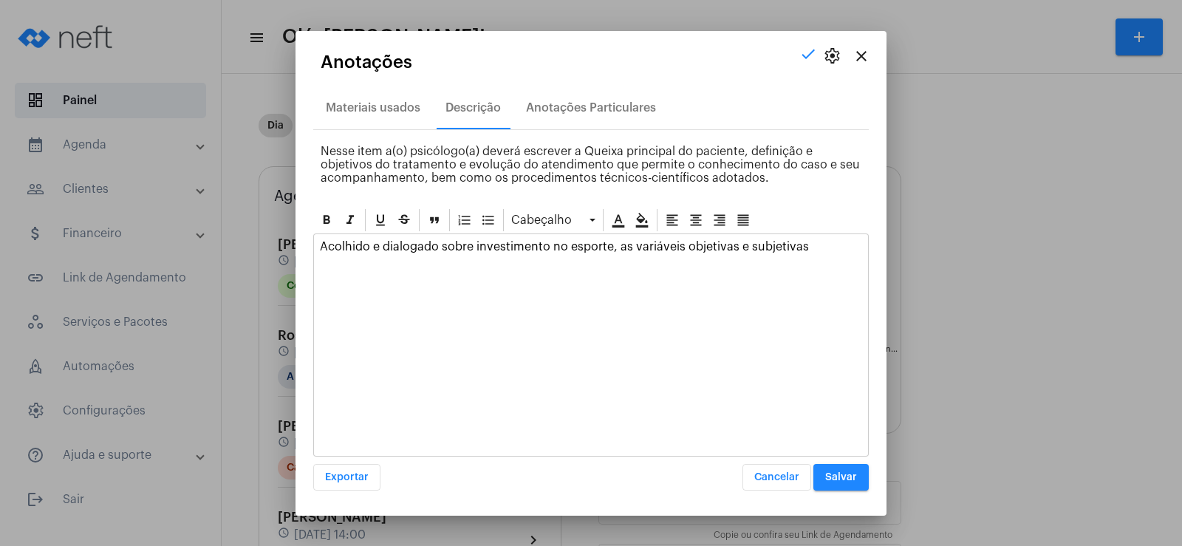
click at [825, 247] on p "Acolhido e dialogado sobre investimento no esporte, as variáveis objetivas e su…" at bounding box center [591, 246] width 542 height 13
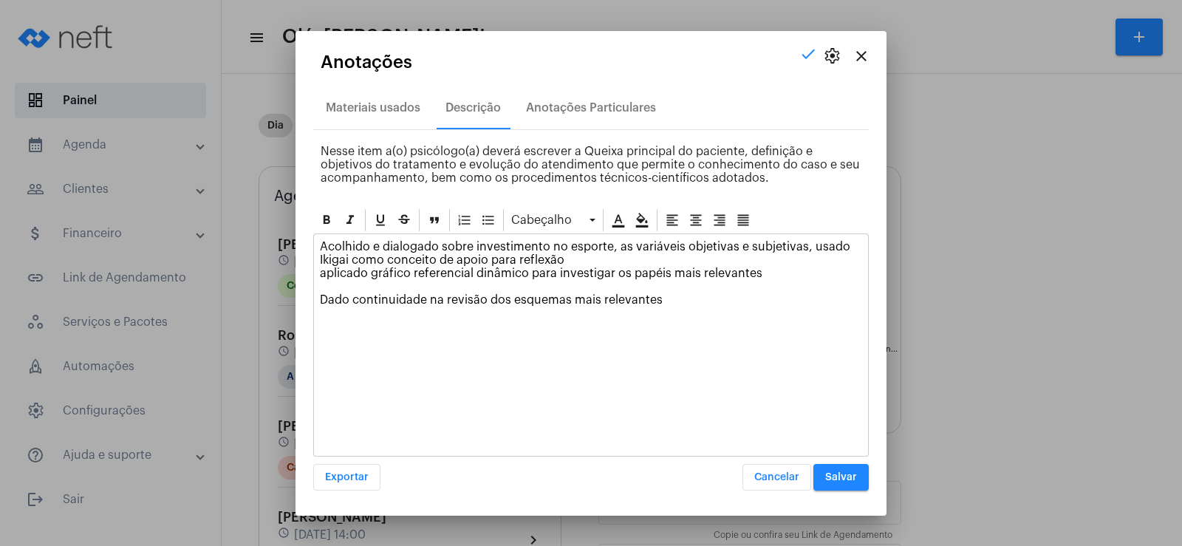
click at [327, 276] on p "Acolhido e dialogado sobre investimento no esporte, as variáveis objetivas e su…" at bounding box center [591, 273] width 542 height 66
click at [567, 104] on div "Anotações Particulares" at bounding box center [591, 107] width 130 height 13
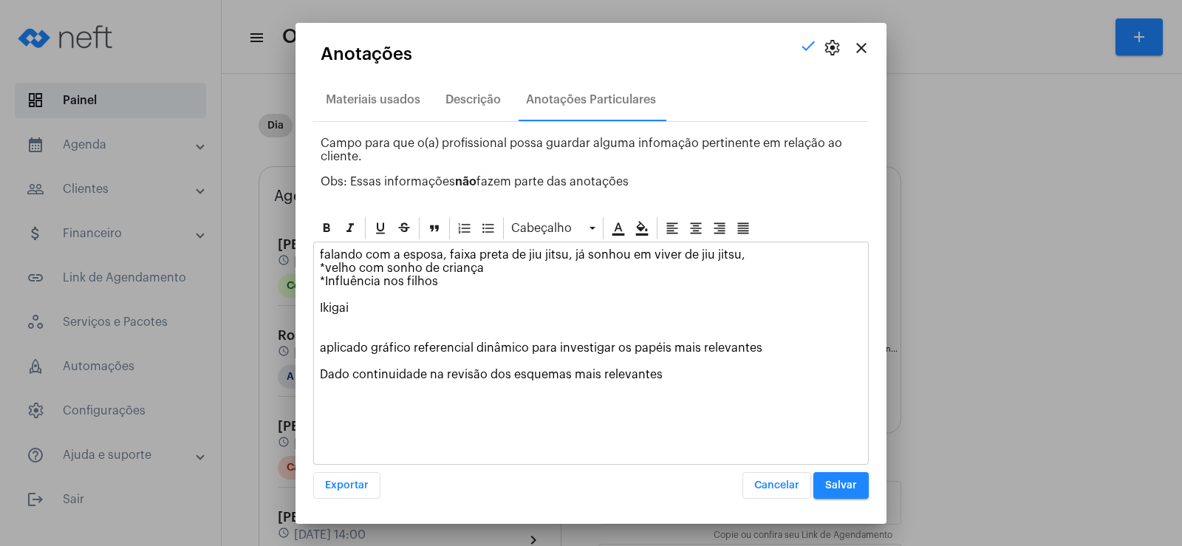
click at [671, 381] on div "falando com a esposa, faixa preta de jiu jitsu, já sonhou em viver de jiu jitsu…" at bounding box center [591, 318] width 554 height 152
click at [323, 386] on p "falando com a esposa, faixa preta de jiu jitsu, já sonhou em viver de jiu jitsu…" at bounding box center [591, 321] width 542 height 146
click at [866, 485] on button "Salvar" at bounding box center [840, 485] width 55 height 27
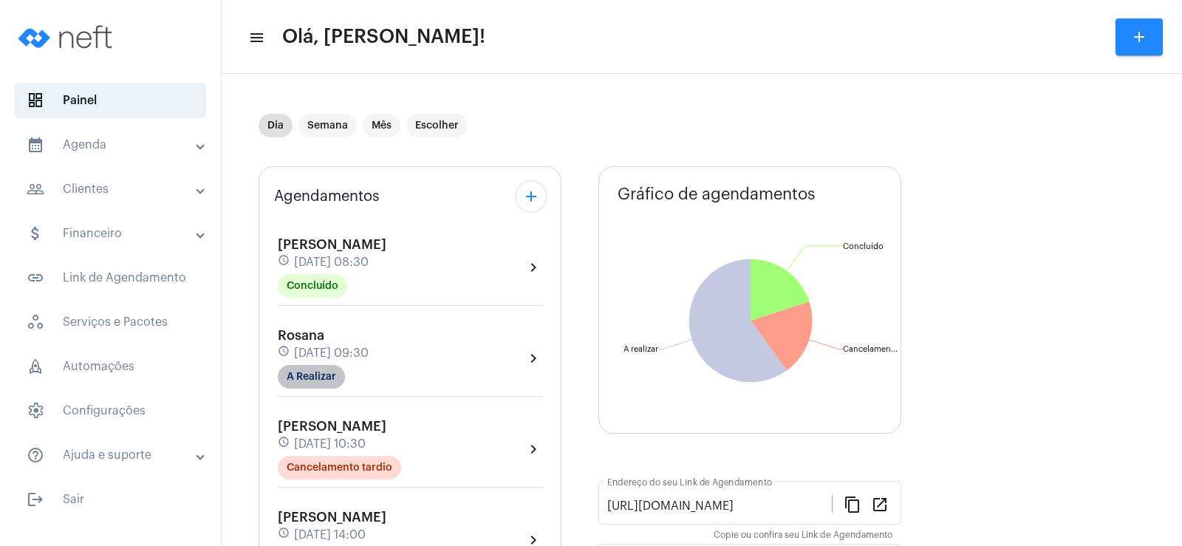
click at [326, 368] on mat-chip "A Realizar" at bounding box center [311, 377] width 67 height 24
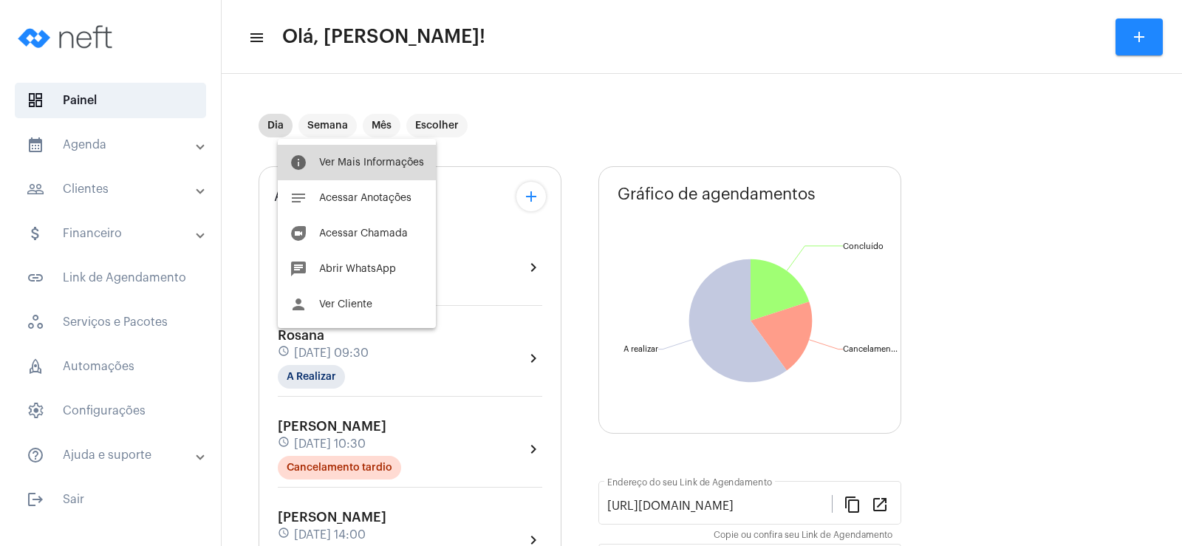
click at [362, 161] on span "Ver Mais Informações" at bounding box center [371, 162] width 105 height 10
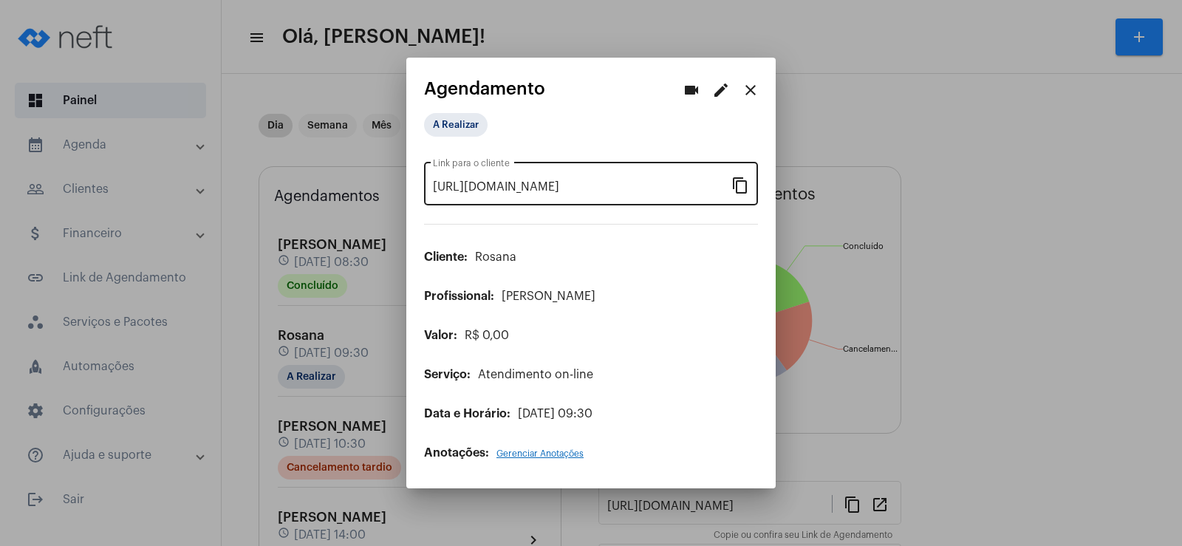
click at [731, 187] on mat-icon "content_copy" at bounding box center [740, 185] width 18 height 18
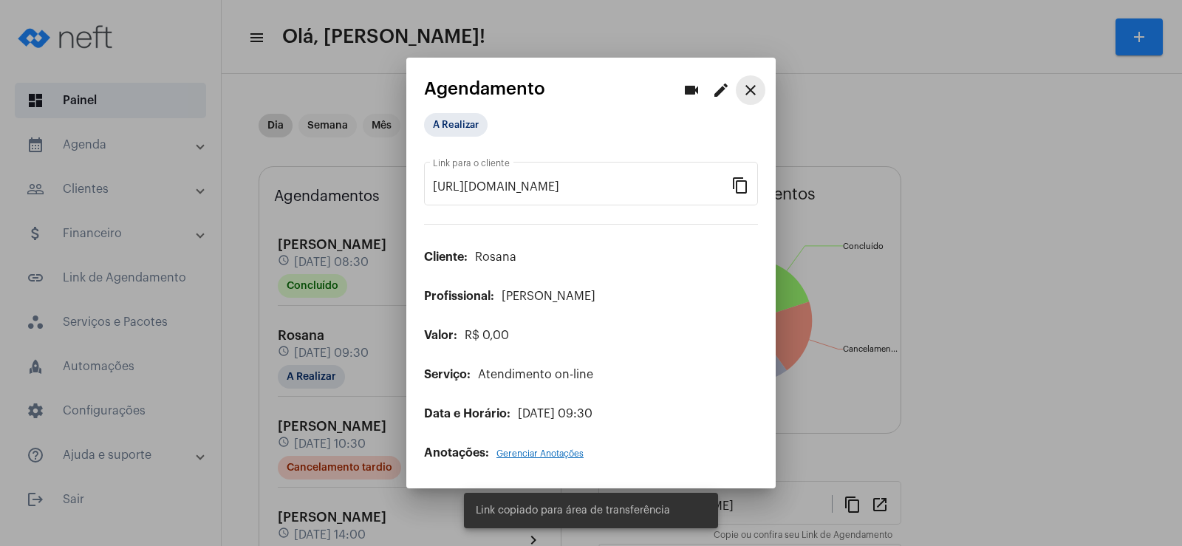
click at [765, 90] on button "close" at bounding box center [751, 90] width 30 height 30
